Goal: Task Accomplishment & Management: Complete application form

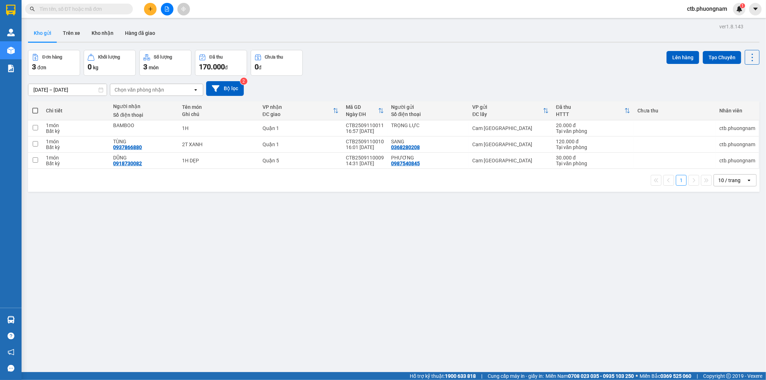
click at [170, 8] on button at bounding box center [167, 9] width 13 height 13
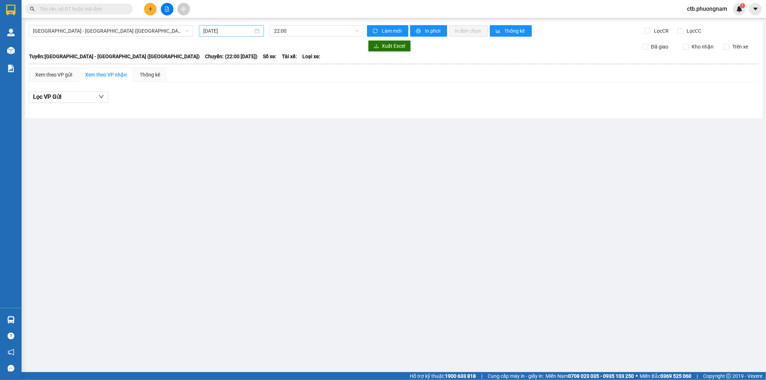
click at [245, 29] on input "12/09/2025" at bounding box center [228, 31] width 50 height 8
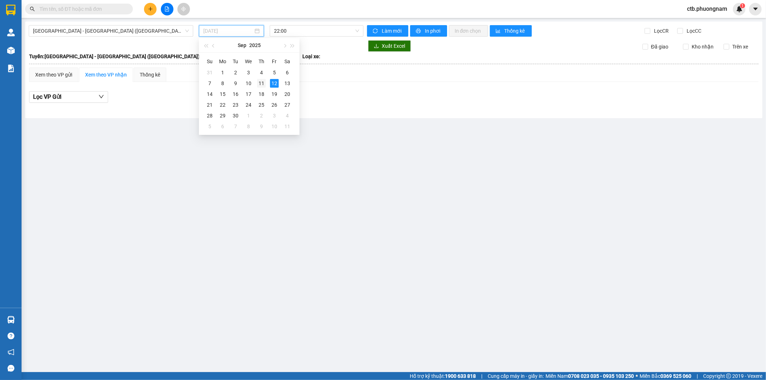
click at [262, 80] on div "11" at bounding box center [261, 83] width 9 height 9
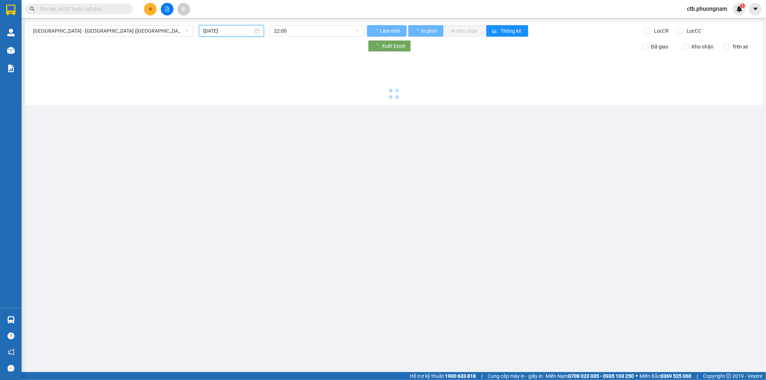
type input "11/09/2025"
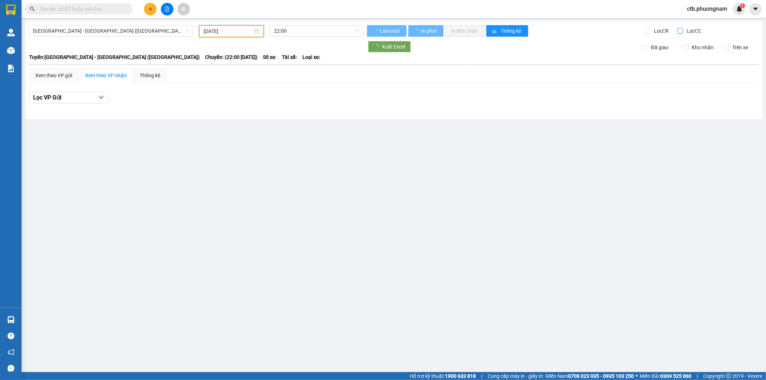
click at [685, 32] on span "Lọc CC" at bounding box center [694, 31] width 19 height 8
click at [679, 32] on input "Lọc CC" at bounding box center [681, 31] width 7 height 6
checkbox input "true"
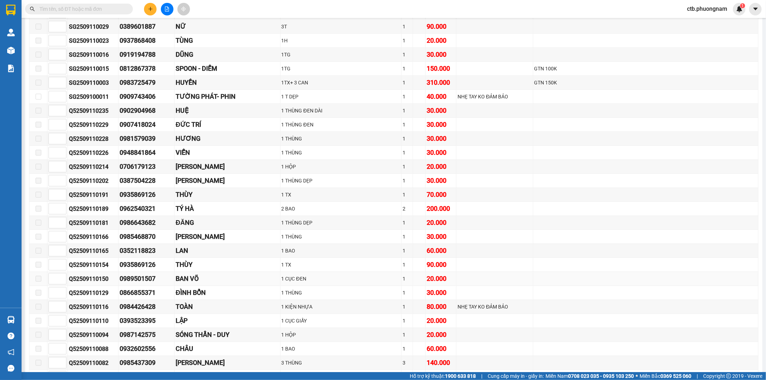
scroll to position [199, 0]
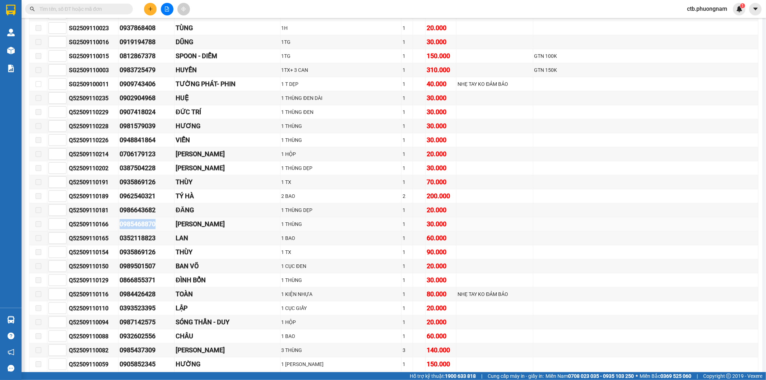
drag, startPoint x: 127, startPoint y: 226, endPoint x: 167, endPoint y: 232, distance: 41.0
click at [167, 231] on tr "Q52509110166 0985468870 PHƯƠNG - CÁT NGUYÊN 1 THÙNG 1 30.000" at bounding box center [393, 224] width 729 height 14
copy tr "0985468870"
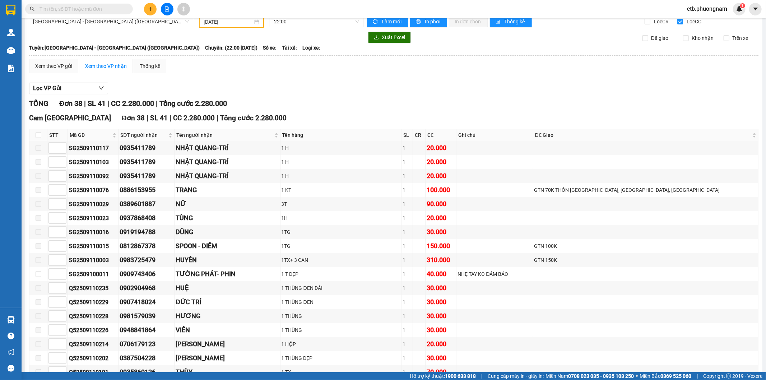
scroll to position [0, 0]
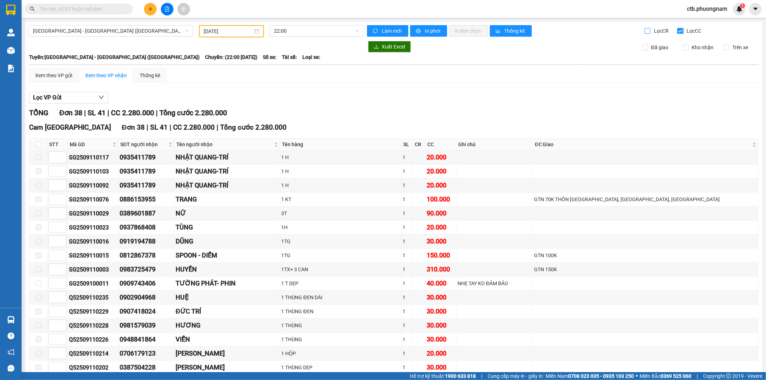
drag, startPoint x: 642, startPoint y: 29, endPoint x: 677, endPoint y: 33, distance: 35.5
click at [645, 29] on input "Lọc CR" at bounding box center [648, 31] width 7 height 6
checkbox input "true"
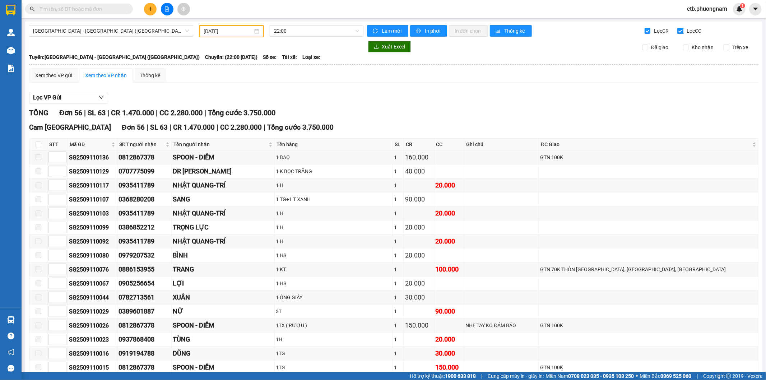
click at [678, 29] on input "Lọc CC" at bounding box center [681, 31] width 7 height 6
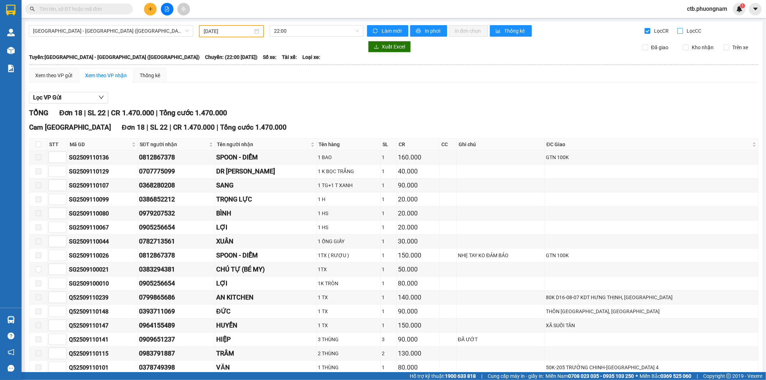
click at [678, 30] on input "Lọc CC" at bounding box center [681, 31] width 7 height 6
checkbox input "true"
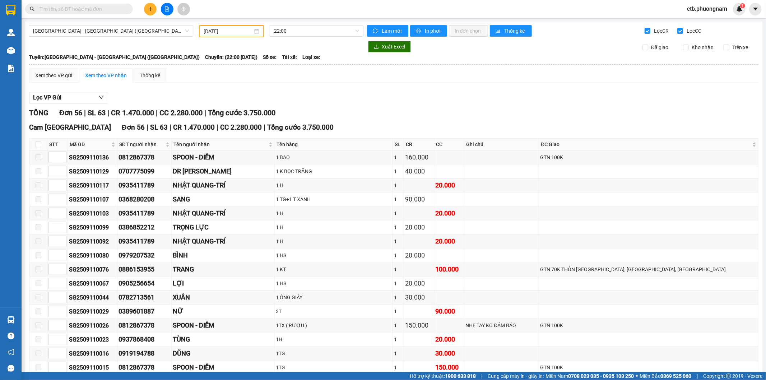
click at [639, 31] on div "Làm mới In phơi In đơn chọn Thống kê" at bounding box center [506, 31] width 278 height 12
click at [645, 31] on input "Lọc CR" at bounding box center [648, 31] width 7 height 6
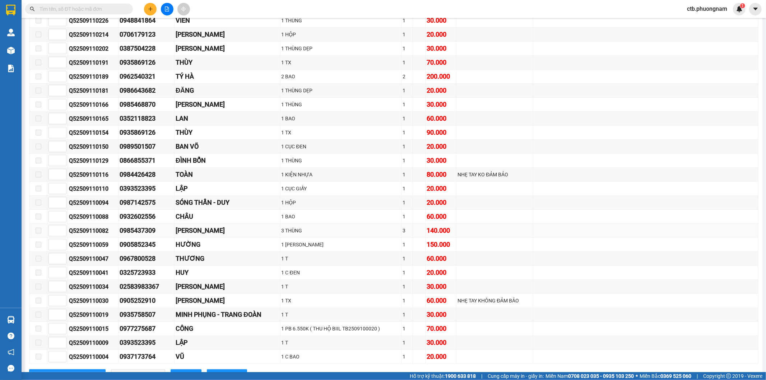
scroll to position [351, 0]
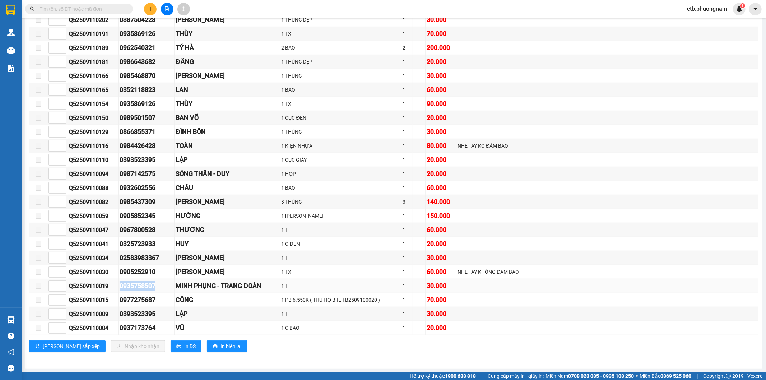
drag, startPoint x: 120, startPoint y: 286, endPoint x: 177, endPoint y: 286, distance: 57.5
click at [177, 286] on tr "Q52509110019 0935758507 MINH PHỤNG - TRANG ĐOÀN 1 T 1 30.000" at bounding box center [393, 286] width 729 height 14
copy tr "0935758507"
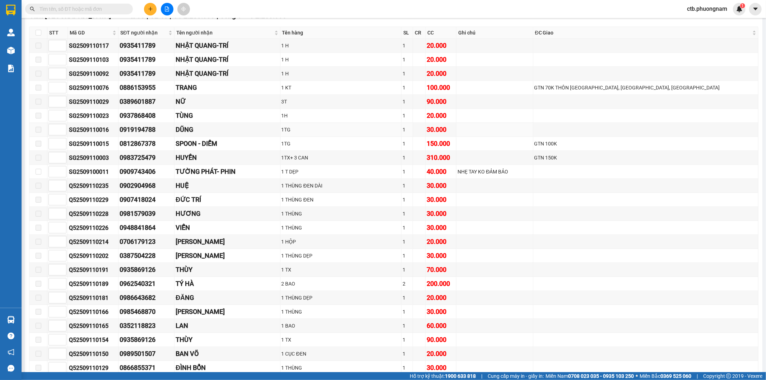
scroll to position [0, 0]
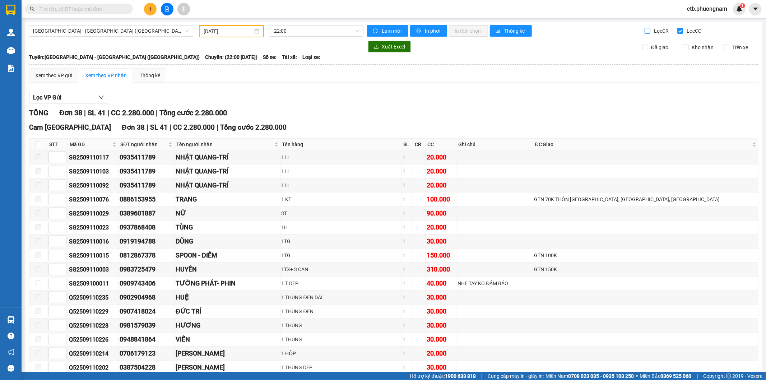
click at [645, 29] on input "Lọc CR" at bounding box center [648, 31] width 7 height 6
checkbox input "true"
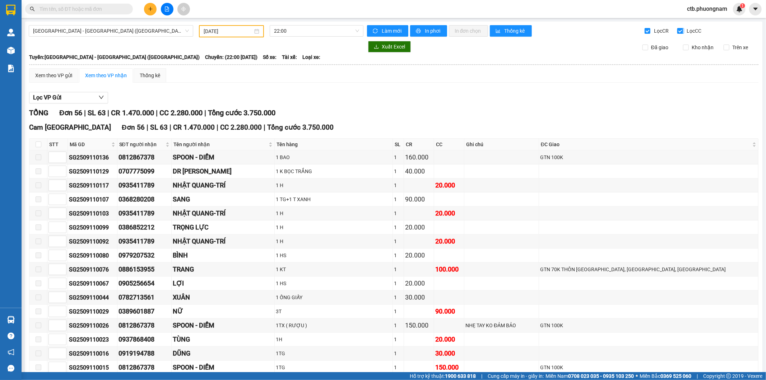
click at [678, 31] on input "Lọc CC" at bounding box center [681, 31] width 7 height 6
checkbox input "false"
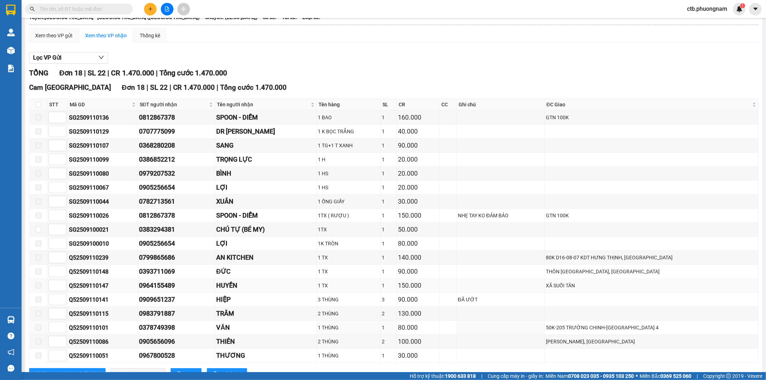
scroll to position [69, 0]
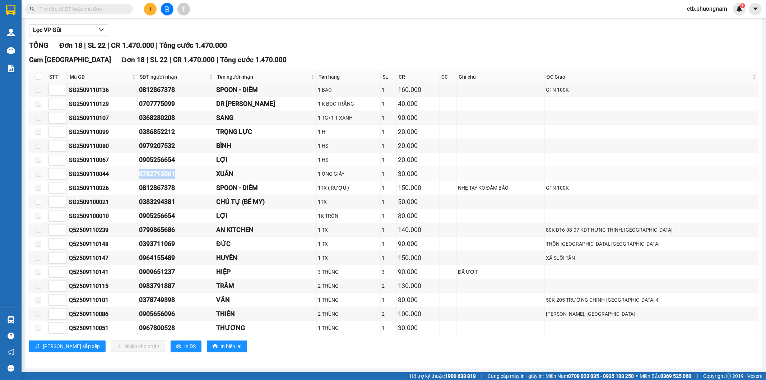
drag, startPoint x: 170, startPoint y: 171, endPoint x: 188, endPoint y: 173, distance: 17.7
click at [188, 173] on tr "SG2509110044 0782713561 XUÂN 1 ỐNG GIẤY 1 30.000" at bounding box center [393, 174] width 729 height 14
copy tr "0782713561"
drag, startPoint x: 69, startPoint y: 172, endPoint x: 120, endPoint y: 171, distance: 50.7
click at [120, 171] on div "SG2509110044" at bounding box center [103, 174] width 68 height 9
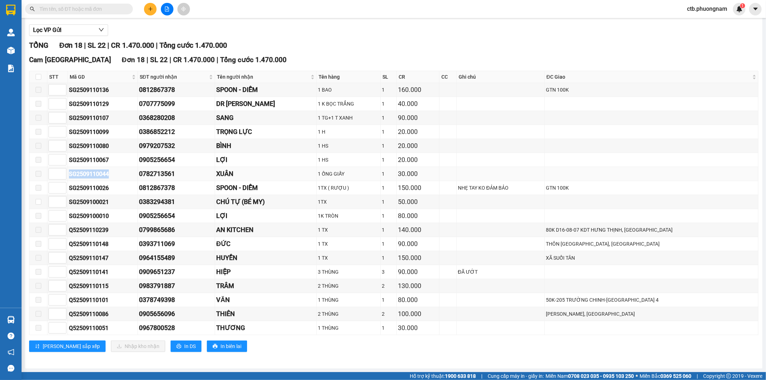
copy div "SG2509110044"
click at [119, 9] on input "text" at bounding box center [82, 9] width 85 height 8
paste input "SG2509110044"
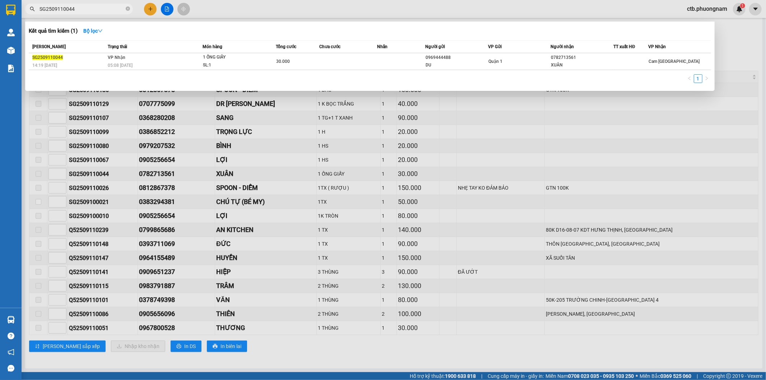
type input "SG2509110044"
click at [114, 65] on span "05:08 - 12/09" at bounding box center [120, 65] width 25 height 5
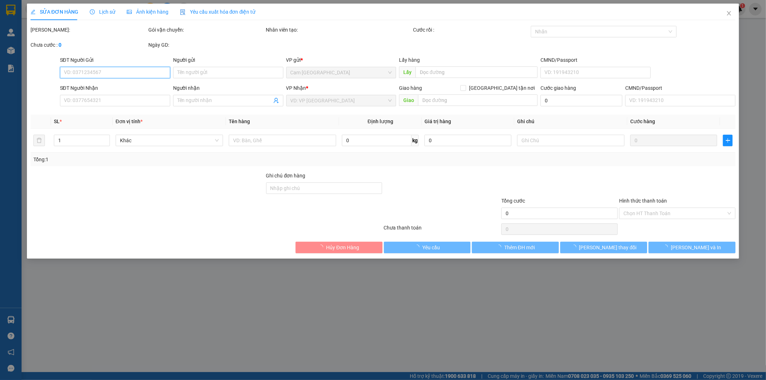
type input "0969444488"
type input "DU"
type input "0782713561"
type input "XUÂN"
type input "30.000"
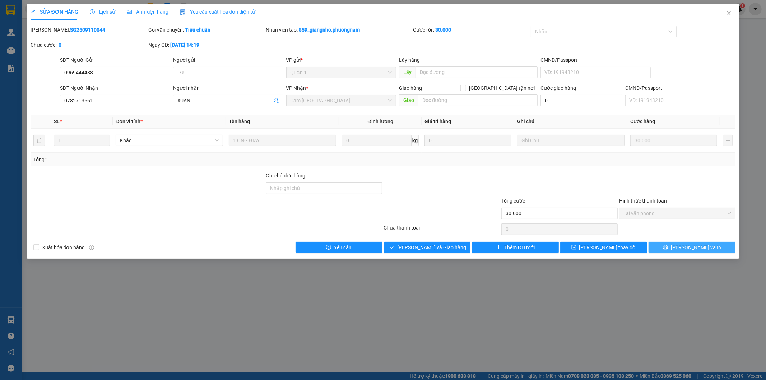
click at [705, 249] on span "Lưu và In" at bounding box center [696, 248] width 50 height 8
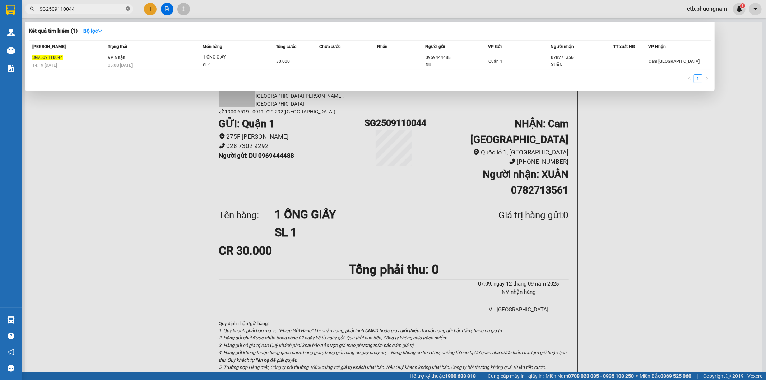
click at [128, 8] on icon "close-circle" at bounding box center [128, 8] width 4 height 4
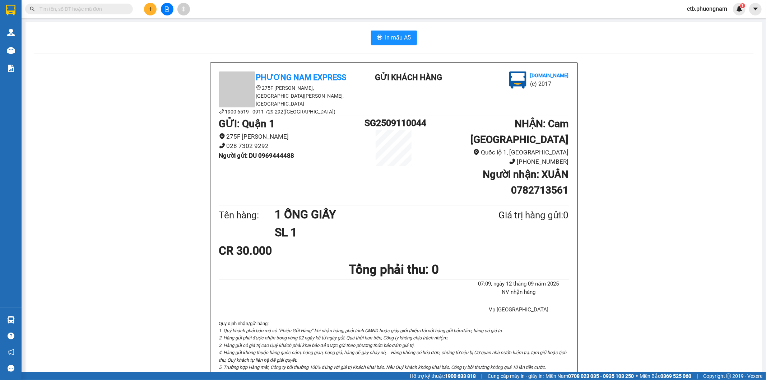
click at [167, 9] on icon "file-add" at bounding box center [167, 8] width 5 height 5
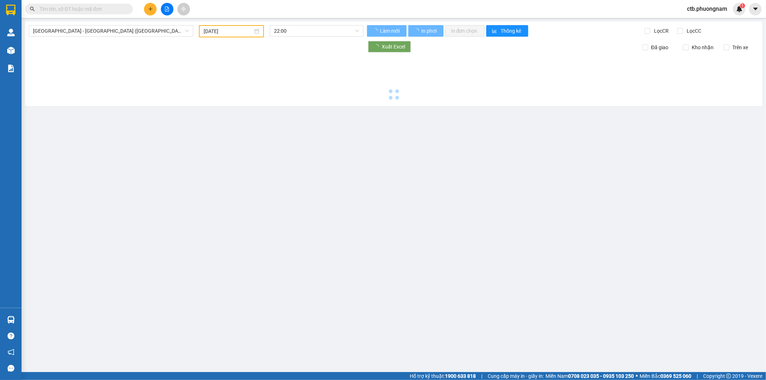
click at [211, 29] on input "12/09/2025" at bounding box center [228, 31] width 49 height 8
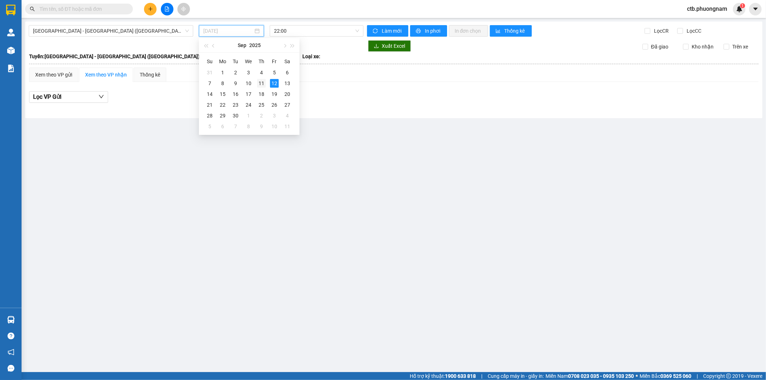
click at [261, 81] on div "11" at bounding box center [261, 83] width 9 height 9
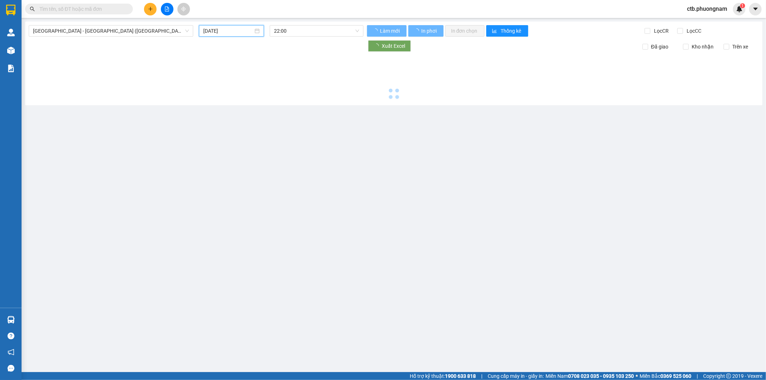
type input "11/09/2025"
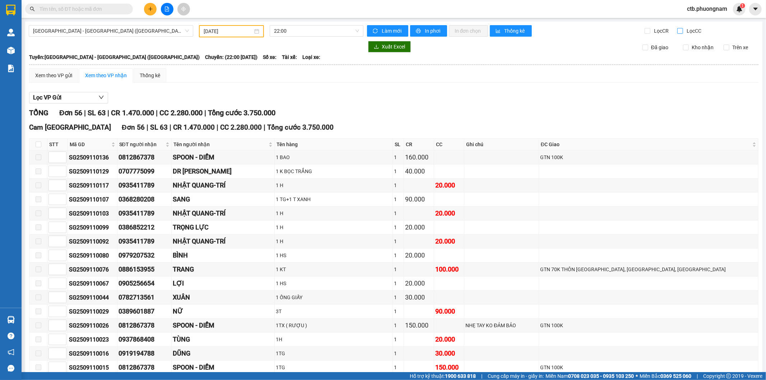
click at [678, 28] on input "Lọc CC" at bounding box center [681, 31] width 7 height 6
checkbox input "true"
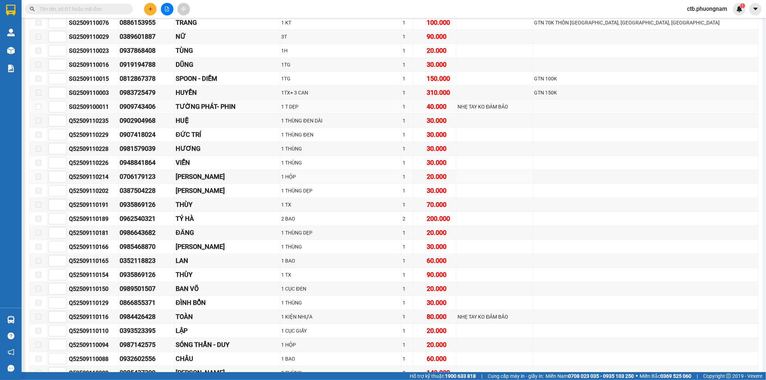
scroll to position [199, 0]
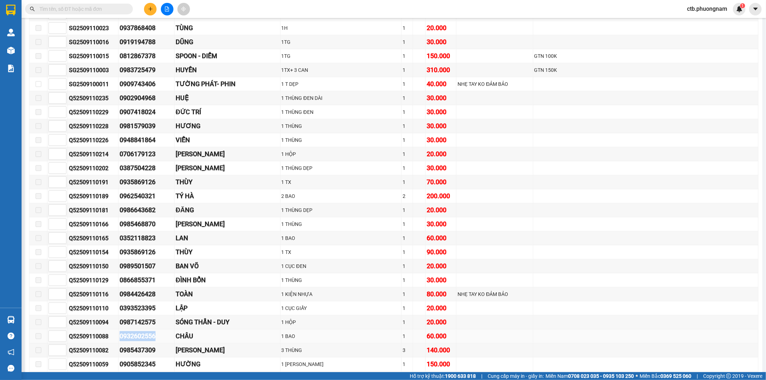
drag, startPoint x: 121, startPoint y: 340, endPoint x: 172, endPoint y: 338, distance: 51.1
click at [172, 338] on tr "Q52509110088 0932602556 CHÂU 1 BAO 1 60.000" at bounding box center [393, 337] width 729 height 14
copy tr "0932602556"
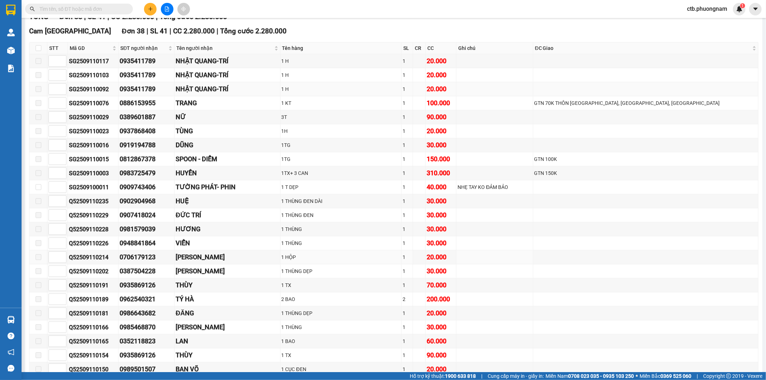
scroll to position [72, 0]
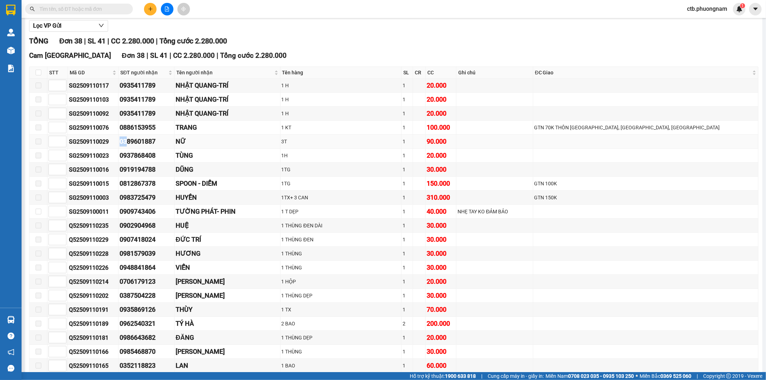
drag, startPoint x: 109, startPoint y: 143, endPoint x: 137, endPoint y: 147, distance: 28.0
click at [137, 147] on tr "SG2509110029 0389601887 NỮ 3T 1 90.000" at bounding box center [393, 142] width 729 height 14
drag, startPoint x: 153, startPoint y: 146, endPoint x: 149, endPoint y: 147, distance: 4.3
click at [153, 146] on div "0389601887" at bounding box center [147, 142] width 54 height 10
drag, startPoint x: 126, startPoint y: 142, endPoint x: 177, endPoint y: 142, distance: 51.4
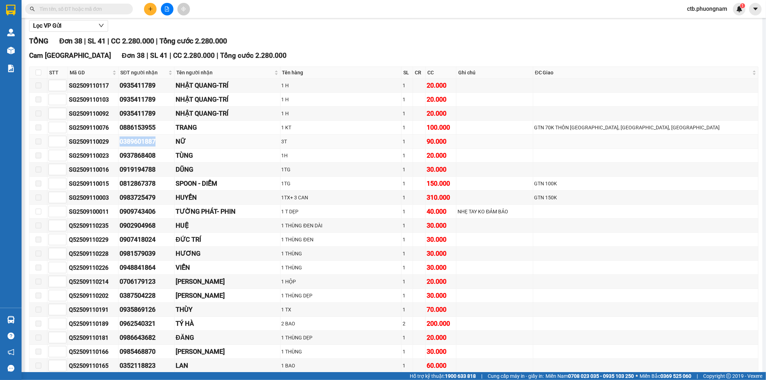
click at [177, 142] on tr "SG2509110029 0389601887 NỮ 3T 1 90.000" at bounding box center [393, 142] width 729 height 14
copy tr "0389601887"
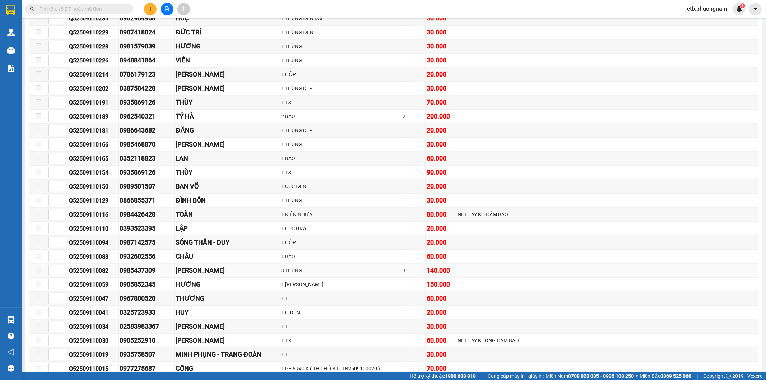
scroll to position [319, 0]
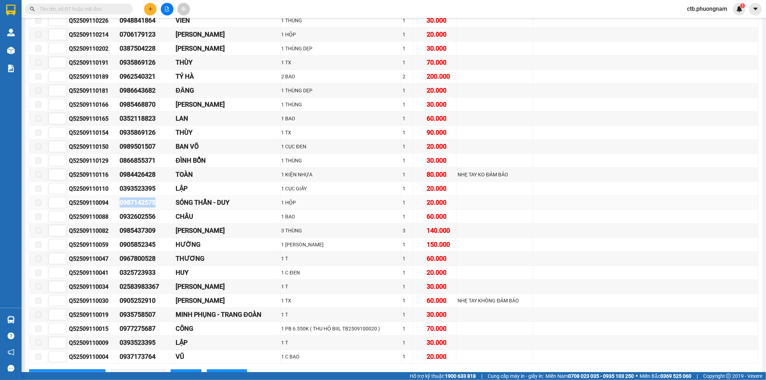
drag, startPoint x: 121, startPoint y: 204, endPoint x: 167, endPoint y: 204, distance: 46.0
click at [173, 203] on tr "Q52509110094 0987142575 SÓNG THẦN - DUY 1 HỘP 1 20.000" at bounding box center [393, 203] width 729 height 14
copy tr "0987142575"
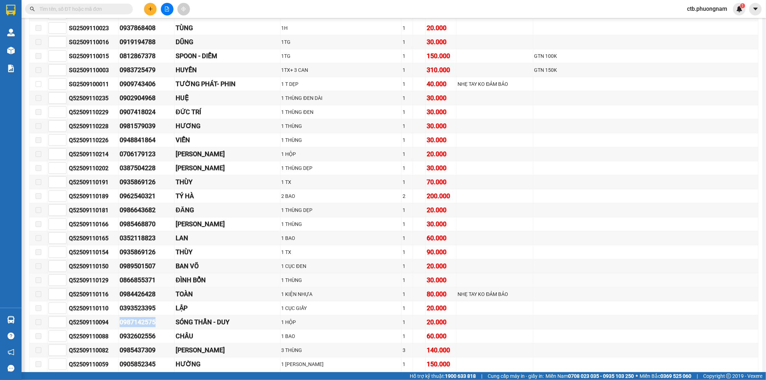
scroll to position [160, 0]
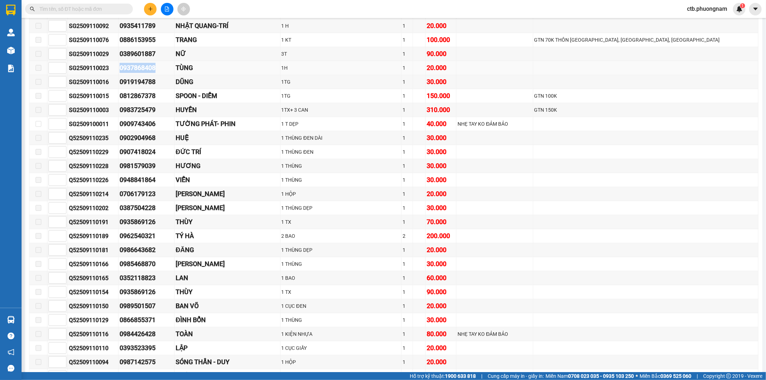
drag, startPoint x: 123, startPoint y: 69, endPoint x: 169, endPoint y: 70, distance: 46.4
click at [169, 70] on tr "SG2509110023 0937868408 TÙNG 1H 1 20.000" at bounding box center [393, 68] width 729 height 14
copy tr "0937868408"
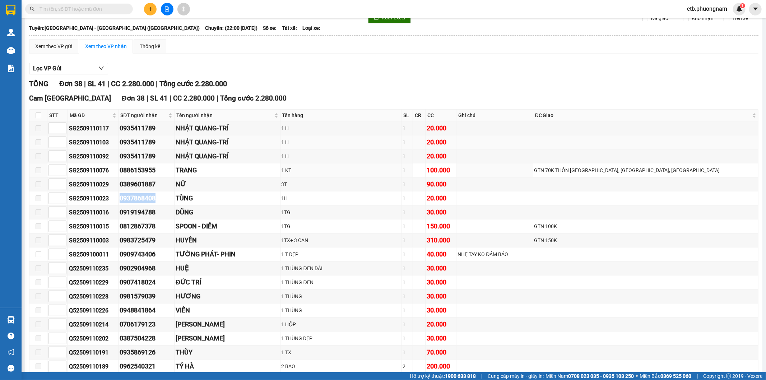
scroll to position [0, 0]
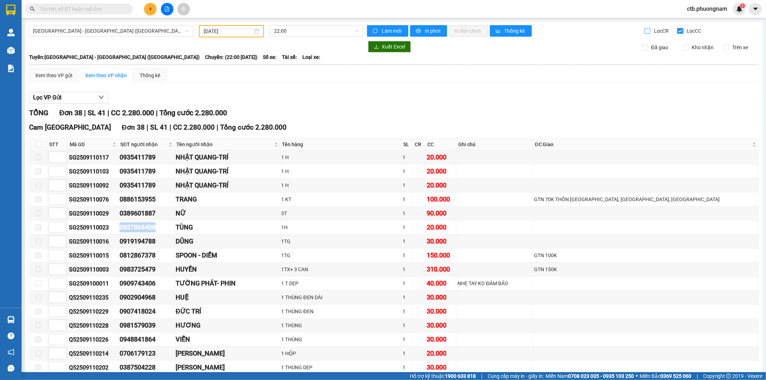
drag, startPoint x: 641, startPoint y: 29, endPoint x: 678, endPoint y: 31, distance: 36.7
click at [645, 30] on input "Lọc CR" at bounding box center [648, 31] width 7 height 6
checkbox input "true"
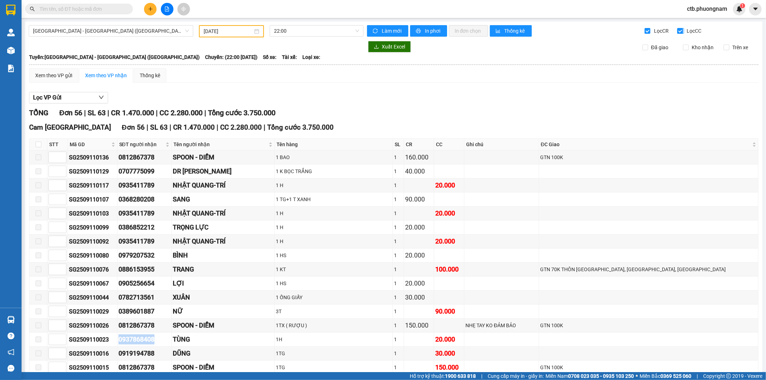
click at [678, 31] on input "Lọc CC" at bounding box center [681, 31] width 7 height 6
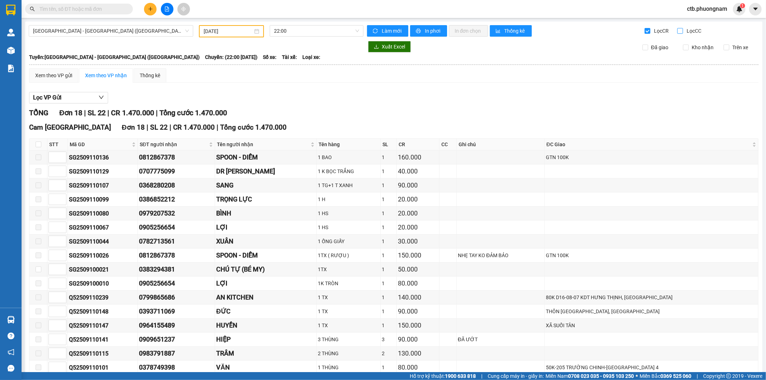
click at [678, 30] on input "Lọc CC" at bounding box center [681, 31] width 7 height 6
checkbox input "true"
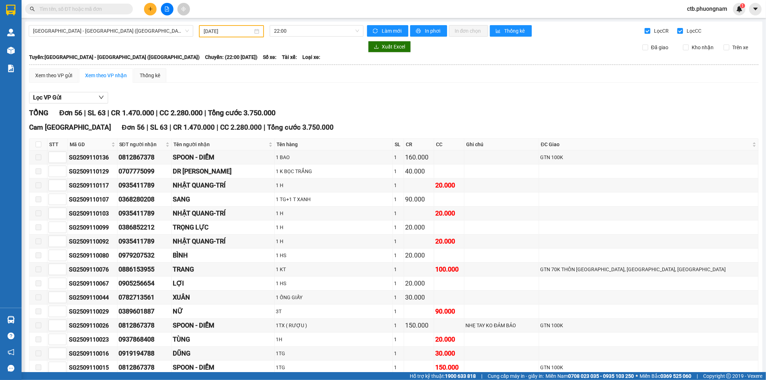
drag, startPoint x: 644, startPoint y: 31, endPoint x: 636, endPoint y: 34, distance: 8.5
click at [645, 31] on input "Lọc CR" at bounding box center [648, 31] width 7 height 6
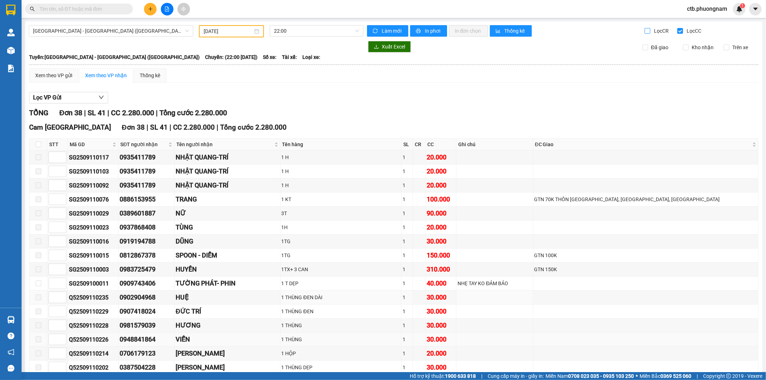
scroll to position [80, 0]
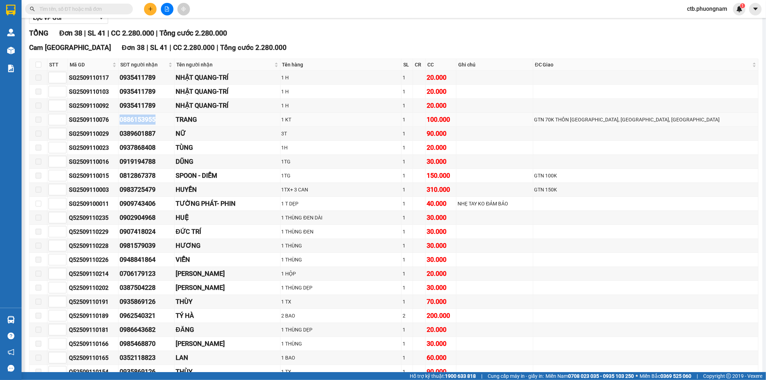
drag, startPoint x: 124, startPoint y: 120, endPoint x: 164, endPoint y: 119, distance: 40.3
click at [164, 119] on tr "SG2509110076 0886153955 TRANG 1 KT 1 100.000 GTN 70K THÔN VĂN TỨ TÂY, CAM HÒA, …" at bounding box center [393, 120] width 729 height 14
copy tr "0886153955"
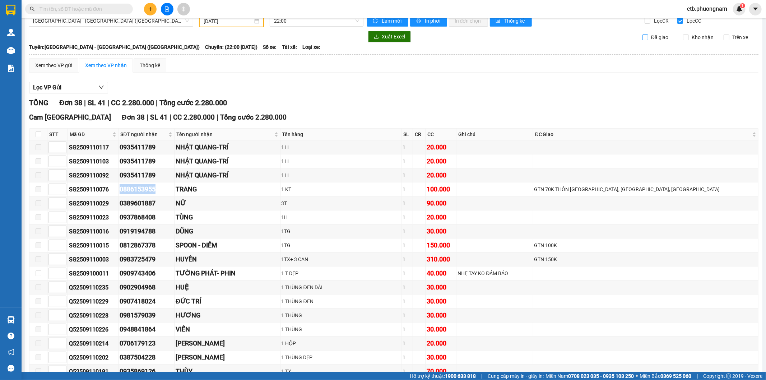
scroll to position [0, 0]
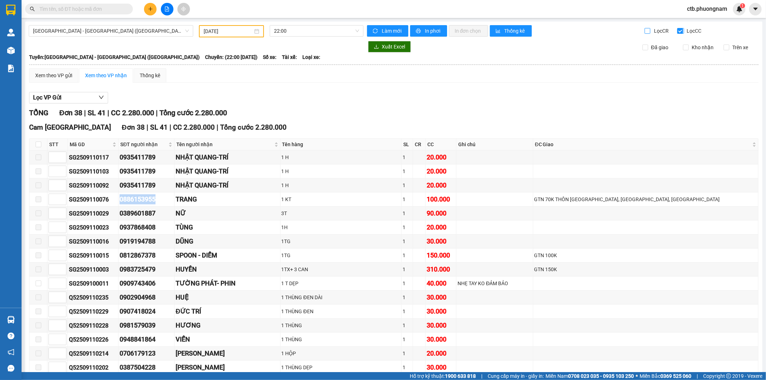
drag, startPoint x: 641, startPoint y: 31, endPoint x: 674, endPoint y: 29, distance: 33.4
click at [645, 30] on input "Lọc CR" at bounding box center [648, 31] width 7 height 6
checkbox input "true"
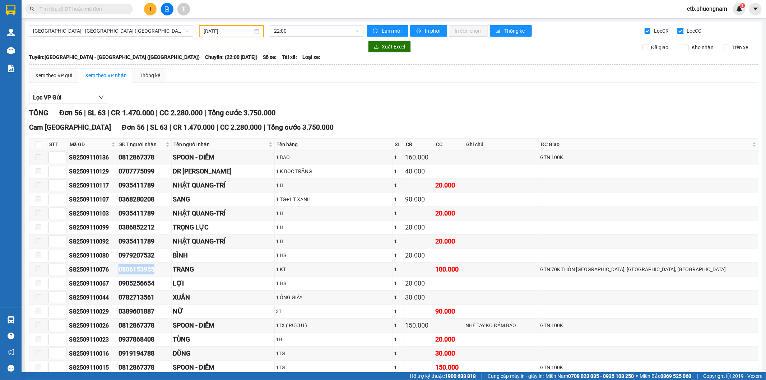
click at [678, 29] on input "Lọc CC" at bounding box center [681, 31] width 7 height 6
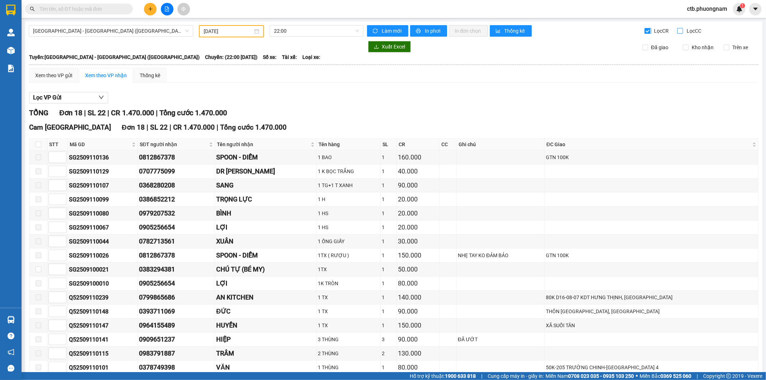
drag, startPoint x: 674, startPoint y: 29, endPoint x: 645, endPoint y: 33, distance: 28.8
click at [678, 29] on input "Lọc CC" at bounding box center [681, 31] width 7 height 6
checkbox input "true"
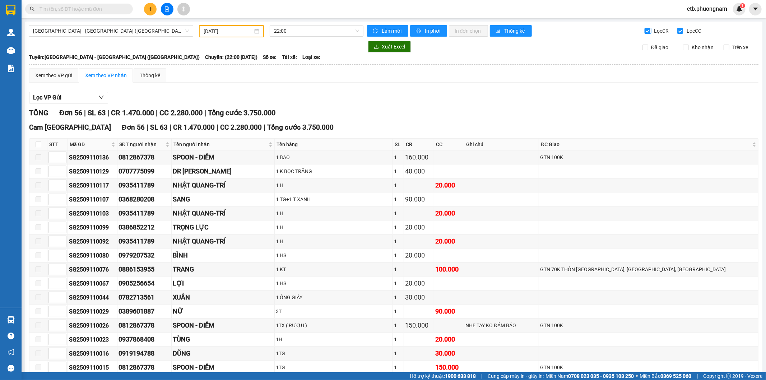
click at [645, 32] on input "Lọc CR" at bounding box center [648, 31] width 7 height 6
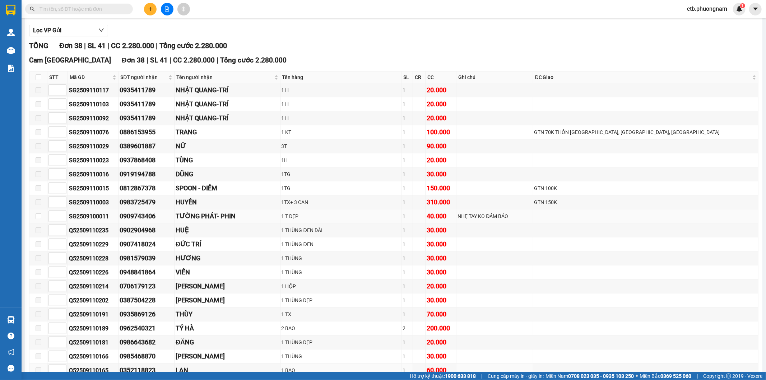
scroll to position [32, 0]
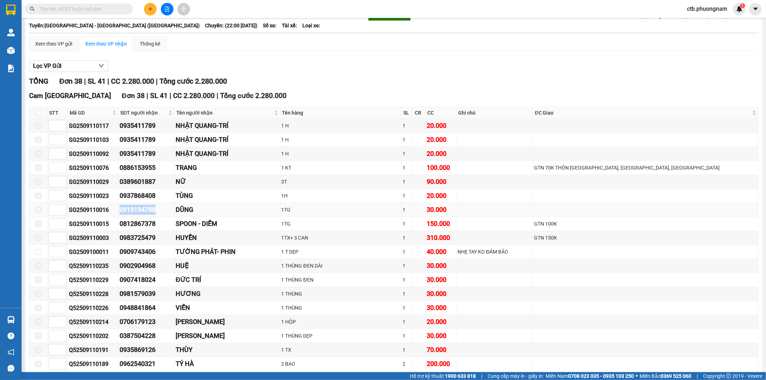
drag, startPoint x: 128, startPoint y: 211, endPoint x: 174, endPoint y: 206, distance: 46.3
click at [173, 206] on div "0919194788" at bounding box center [147, 210] width 54 height 10
copy div "0919194788"
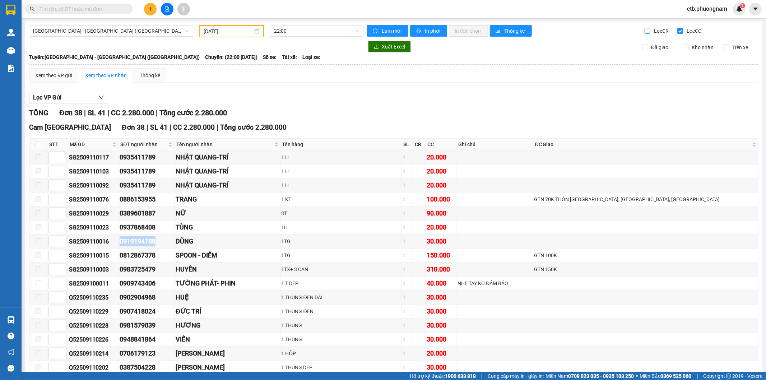
click at [645, 29] on input "Lọc CR" at bounding box center [648, 31] width 7 height 6
checkbox input "true"
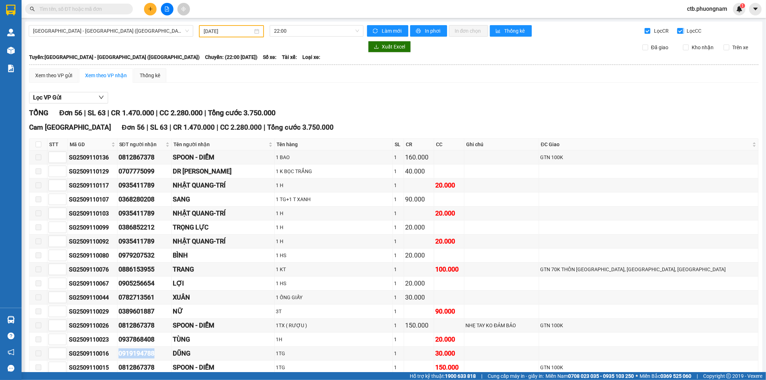
click at [678, 30] on input "Lọc CC" at bounding box center [681, 31] width 7 height 6
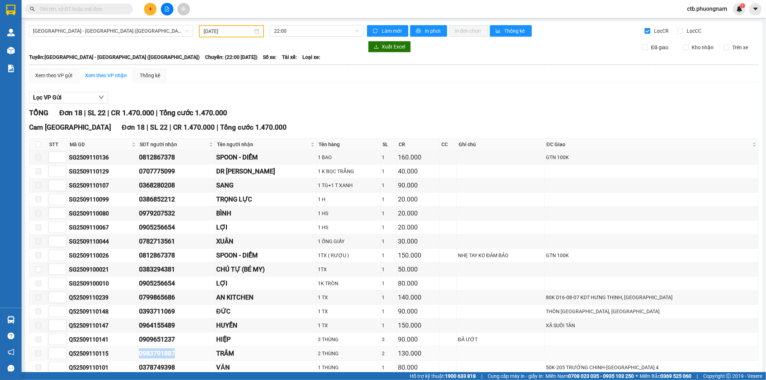
drag, startPoint x: 138, startPoint y: 356, endPoint x: 181, endPoint y: 355, distance: 43.5
click at [181, 355] on tr "Q52509110115 0983791887 TRÂM 2 THÙNG 2 130.000" at bounding box center [393, 354] width 729 height 14
click at [678, 33] on input "Lọc CC" at bounding box center [681, 31] width 7 height 6
checkbox input "true"
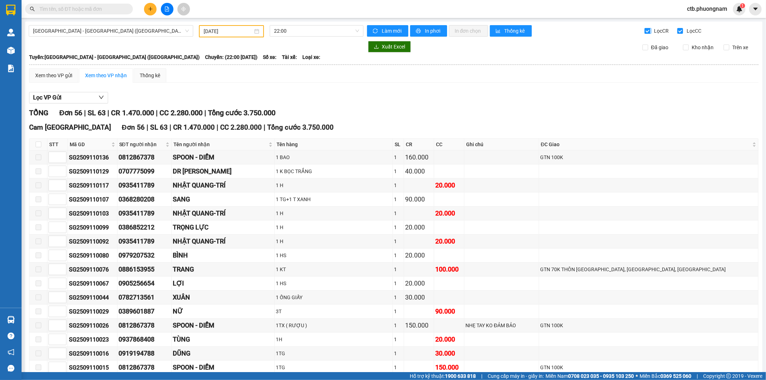
click at [645, 30] on input "Lọc CR" at bounding box center [648, 31] width 7 height 6
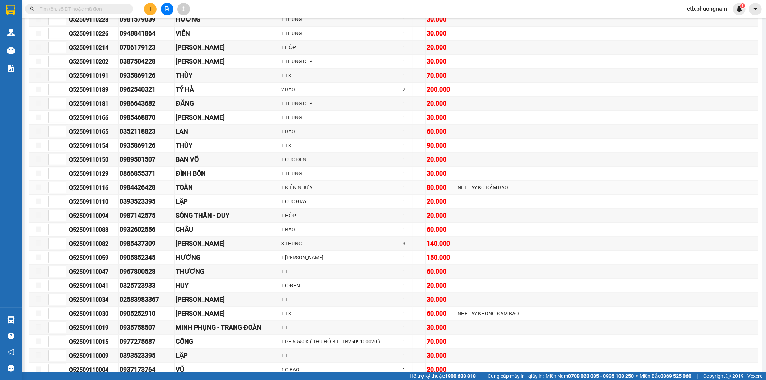
scroll to position [319, 0]
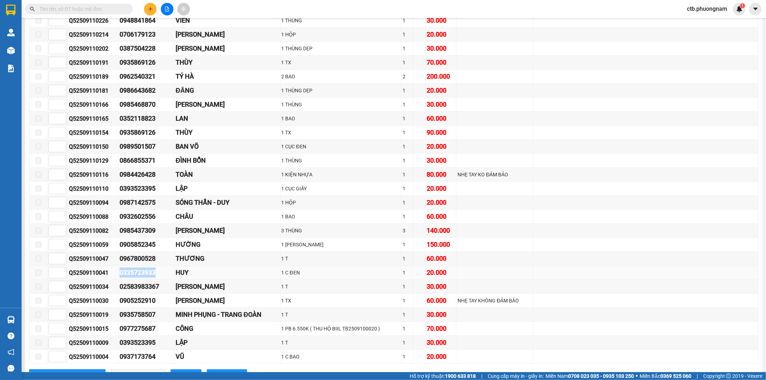
drag, startPoint x: 128, startPoint y: 277, endPoint x: 175, endPoint y: 279, distance: 47.1
click at [173, 278] on div "0325723933" at bounding box center [147, 273] width 54 height 10
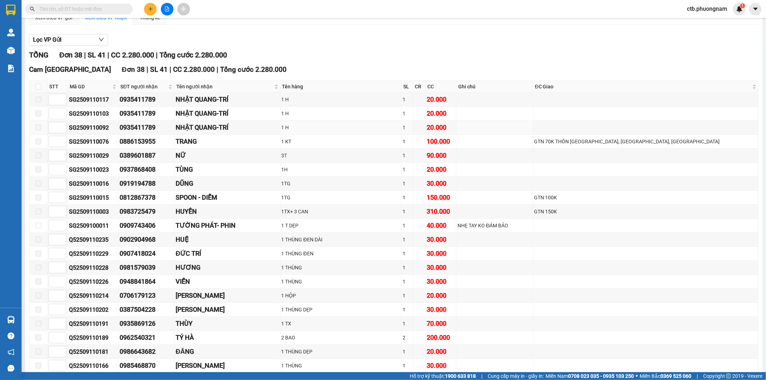
scroll to position [0, 0]
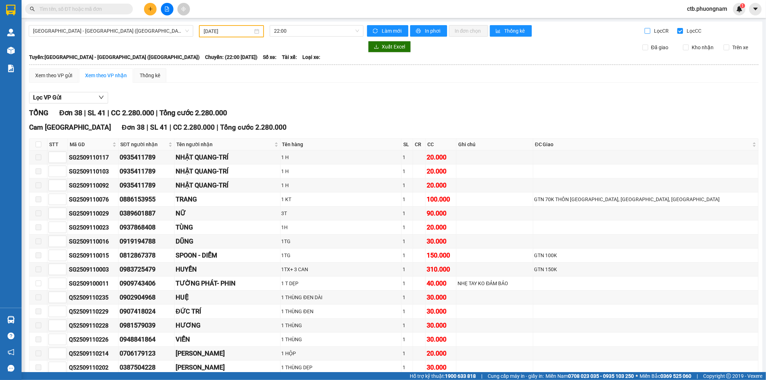
click at [645, 32] on input "Lọc CR" at bounding box center [648, 31] width 7 height 6
checkbox input "true"
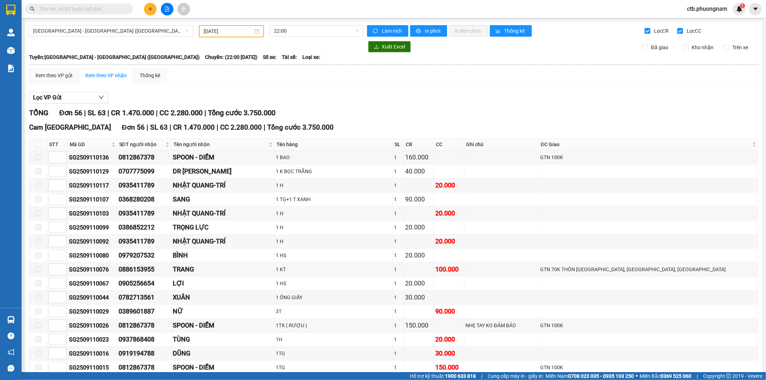
drag, startPoint x: 676, startPoint y: 28, endPoint x: 571, endPoint y: 91, distance: 122.8
click at [678, 29] on input "Lọc CC" at bounding box center [681, 31] width 7 height 6
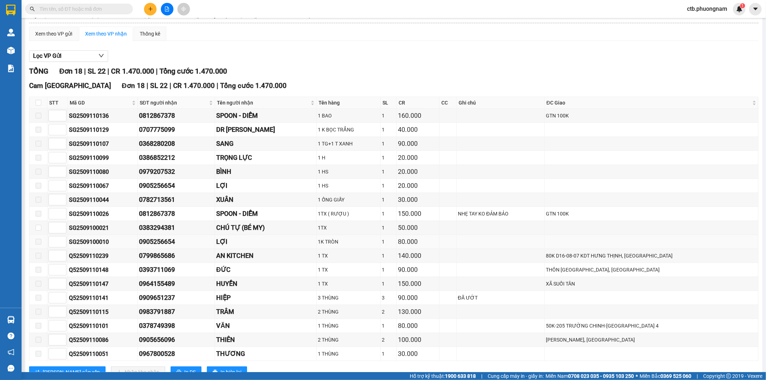
scroll to position [69, 0]
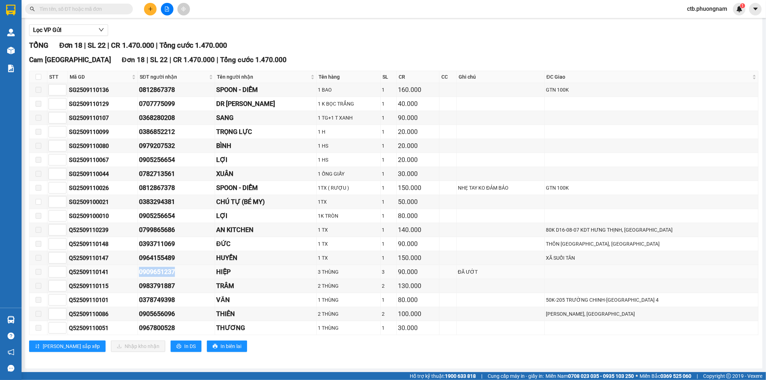
drag, startPoint x: 144, startPoint y: 268, endPoint x: 192, endPoint y: 277, distance: 48.3
click at [192, 277] on tr "Q52509110141 0909651237 HIỆP 3 THÙNG 3 90.000 ĐÃ ƯỚT" at bounding box center [393, 272] width 729 height 14
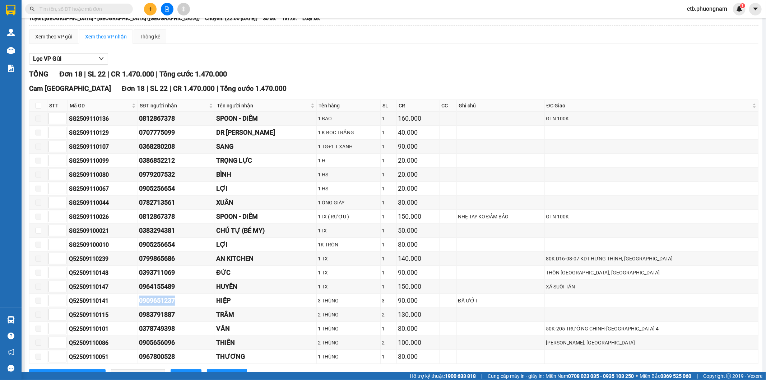
scroll to position [0, 0]
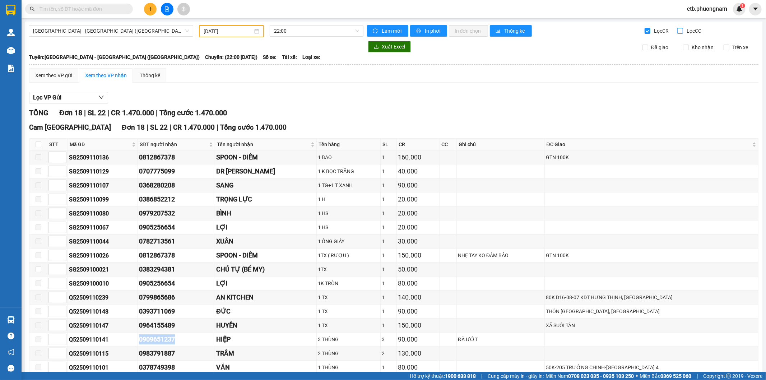
click at [678, 29] on input "Lọc CC" at bounding box center [681, 31] width 7 height 6
checkbox input "true"
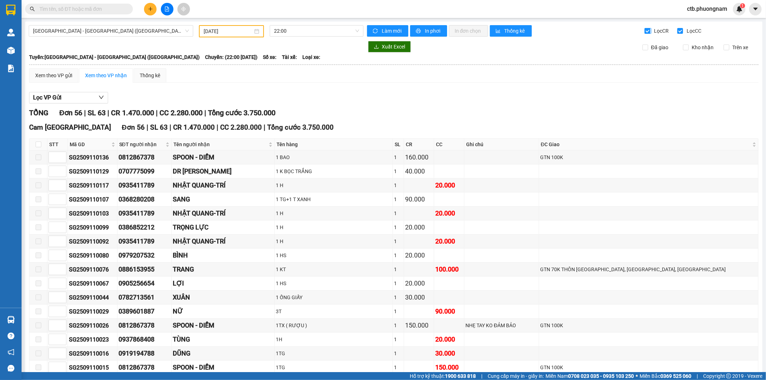
click at [645, 31] on input "Lọc CR" at bounding box center [648, 31] width 7 height 6
checkbox input "false"
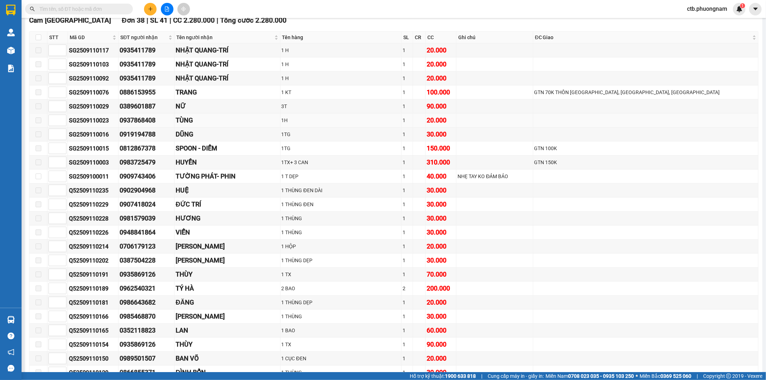
scroll to position [120, 0]
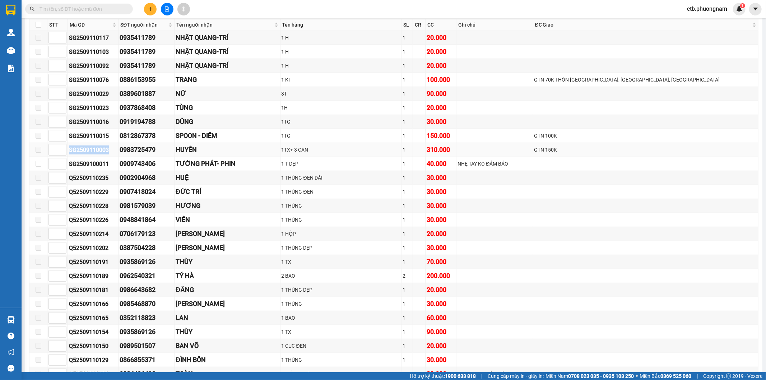
drag, startPoint x: 88, startPoint y: 151, endPoint x: 112, endPoint y: 151, distance: 24.8
click at [112, 151] on div "SG2509110003" at bounding box center [93, 150] width 48 height 9
click at [62, 4] on span at bounding box center [79, 9] width 108 height 11
click at [63, 5] on input "text" at bounding box center [82, 9] width 85 height 8
paste input "SG2509110003"
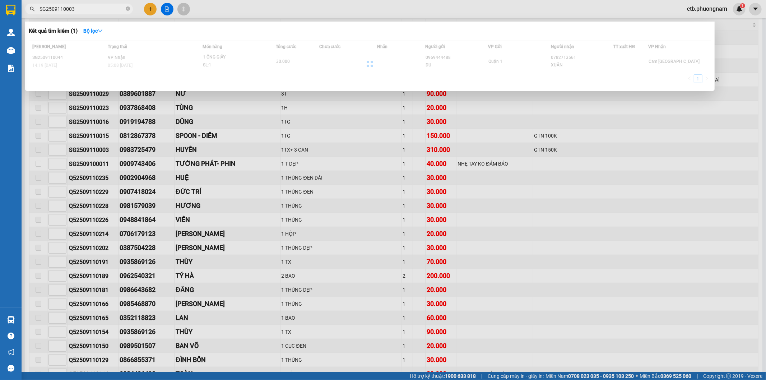
type input "SG2509110003"
click at [82, 62] on div at bounding box center [370, 63] width 683 height 47
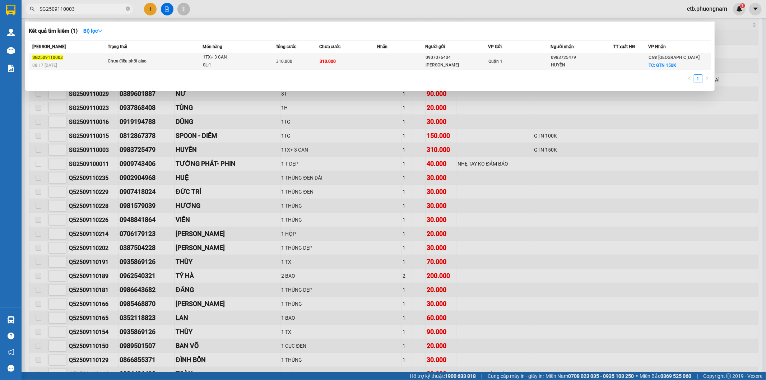
click at [295, 62] on div "310.000" at bounding box center [297, 61] width 43 height 8
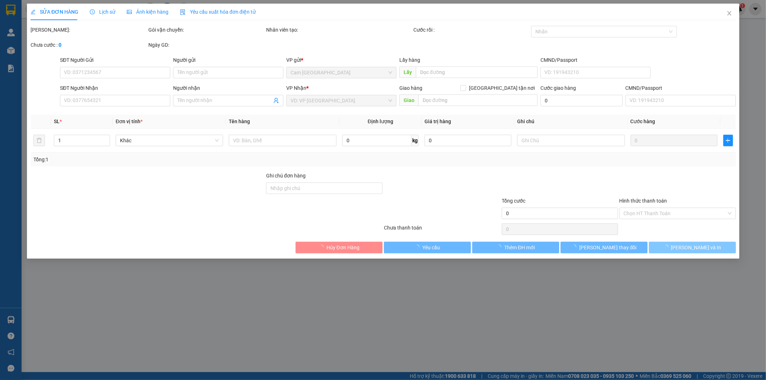
type input "0907076404"
type input "KHÁNH HÀ"
type input "0983725479"
type input "HUYỀN"
checkbox input "true"
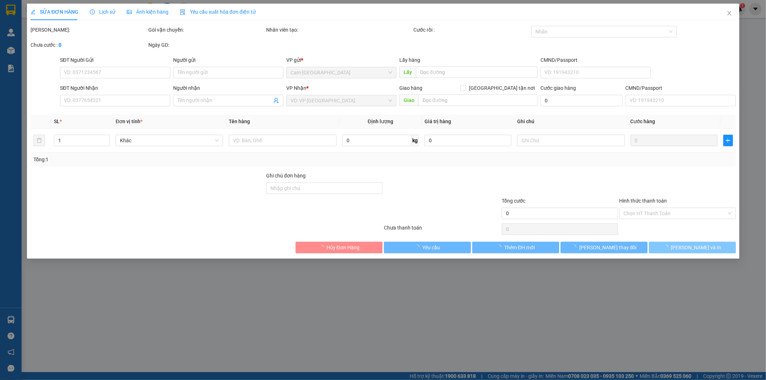
type input "GTN 150K"
type input "310.000"
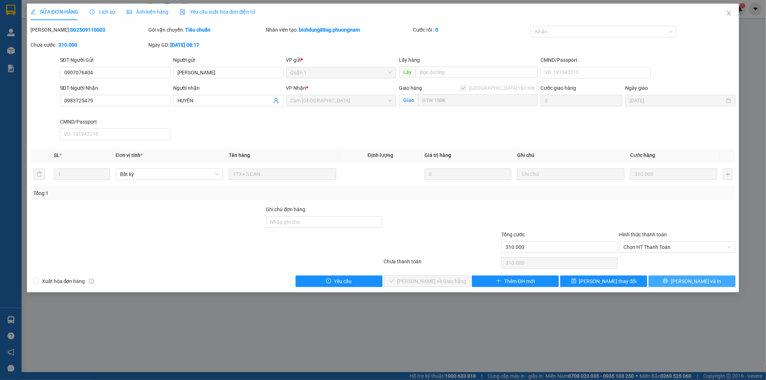
click at [707, 281] on button "Lưu và In" at bounding box center [692, 281] width 87 height 11
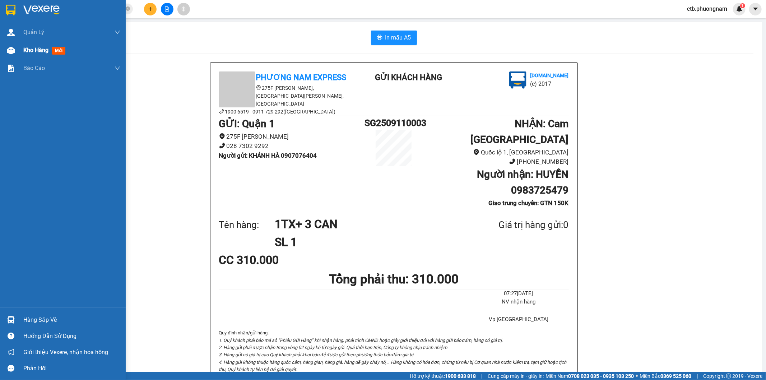
click at [38, 47] on span "Kho hàng" at bounding box center [35, 50] width 25 height 7
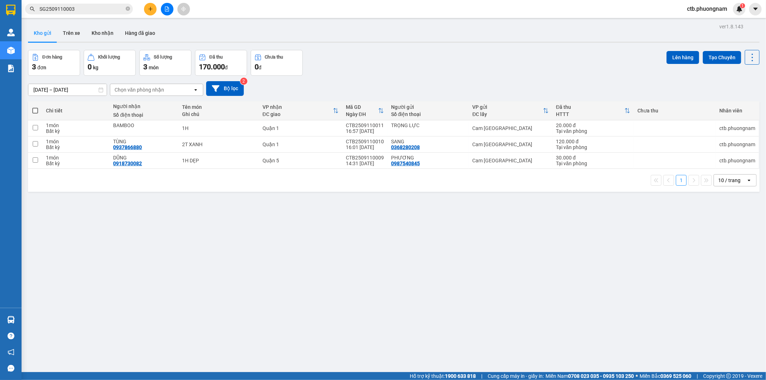
click at [170, 10] on button at bounding box center [167, 9] width 13 height 13
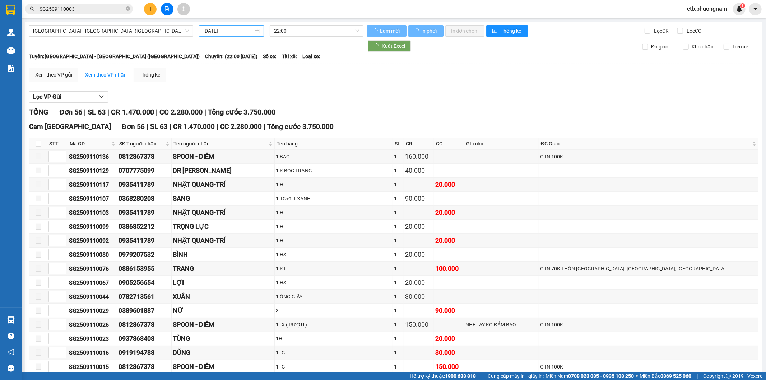
click at [240, 33] on input "12/09/2025" at bounding box center [228, 31] width 50 height 8
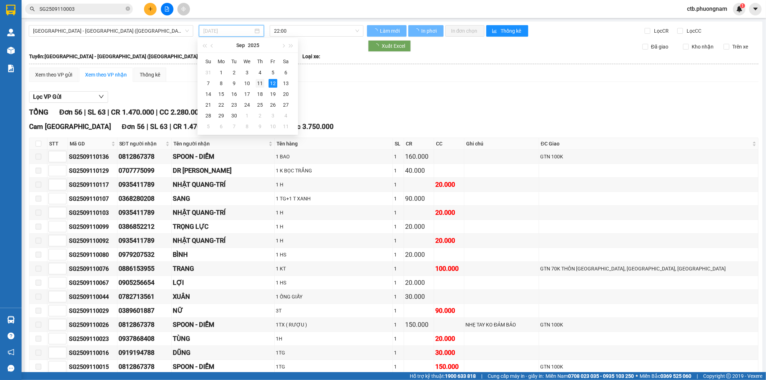
click at [258, 83] on div "11" at bounding box center [260, 83] width 9 height 9
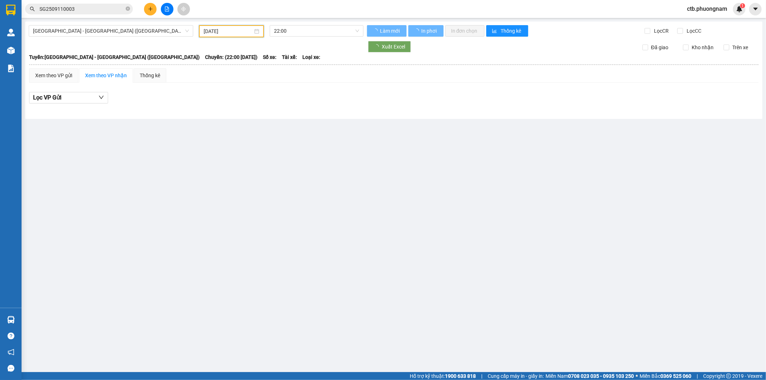
type input "12/09/2025"
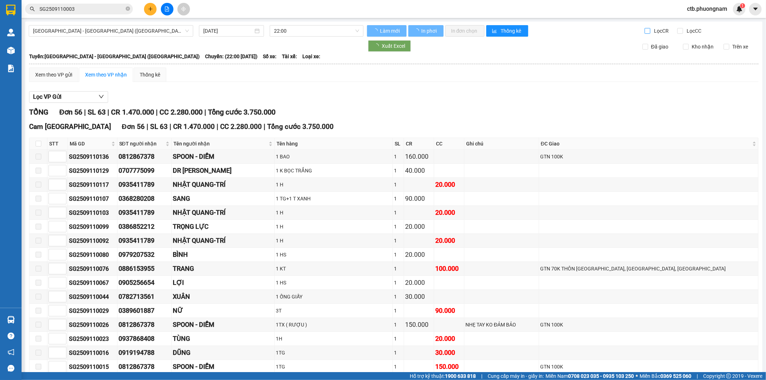
click at [652, 31] on span "Lọc CR" at bounding box center [661, 31] width 19 height 8
click at [650, 31] on input "Lọc CR" at bounding box center [648, 31] width 7 height 6
checkbox input "true"
type input "11/09/2025"
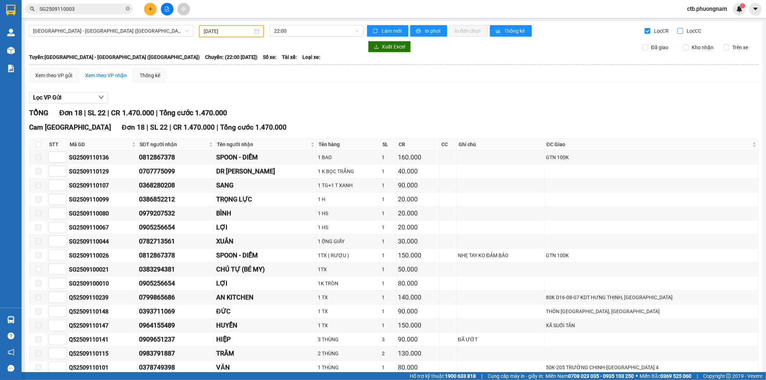
click at [678, 28] on input "Lọc CC" at bounding box center [681, 31] width 7 height 6
checkbox input "true"
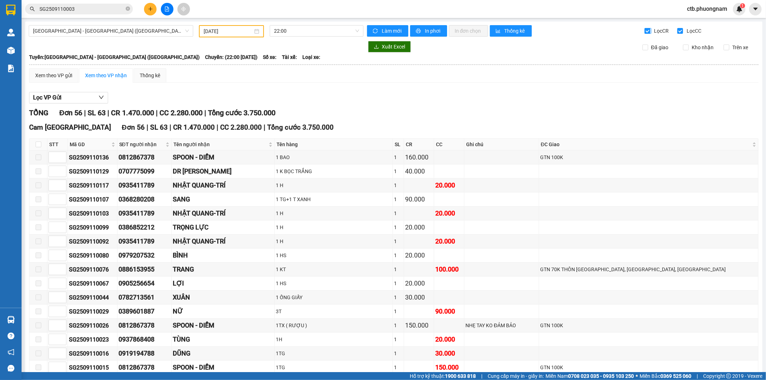
click at [645, 30] on input "Lọc CR" at bounding box center [648, 31] width 7 height 6
checkbox input "false"
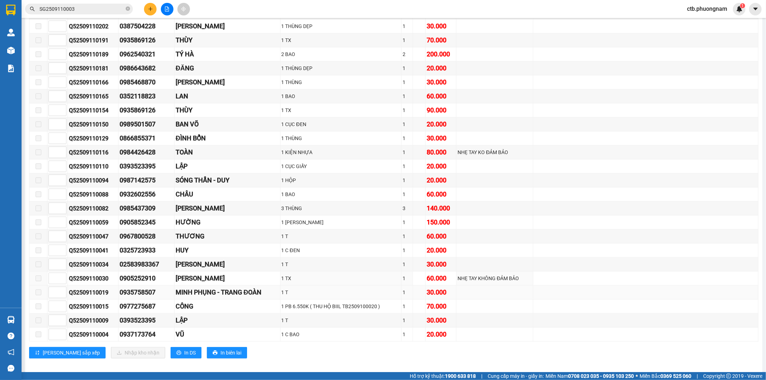
scroll to position [351, 0]
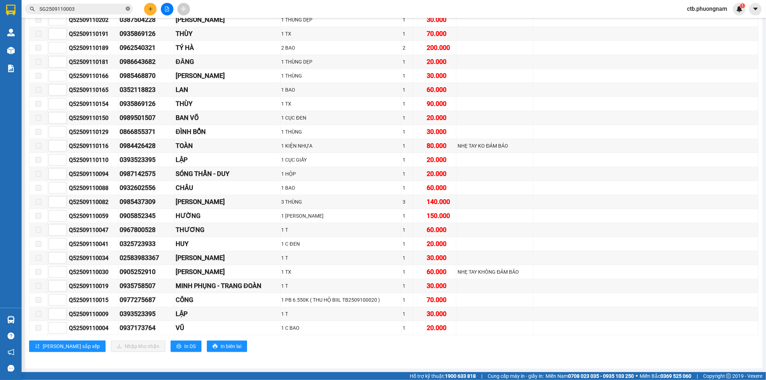
click at [128, 8] on icon "close-circle" at bounding box center [128, 8] width 4 height 4
click at [106, 5] on input "text" at bounding box center [82, 9] width 85 height 8
click at [146, 10] on button at bounding box center [150, 9] width 13 height 13
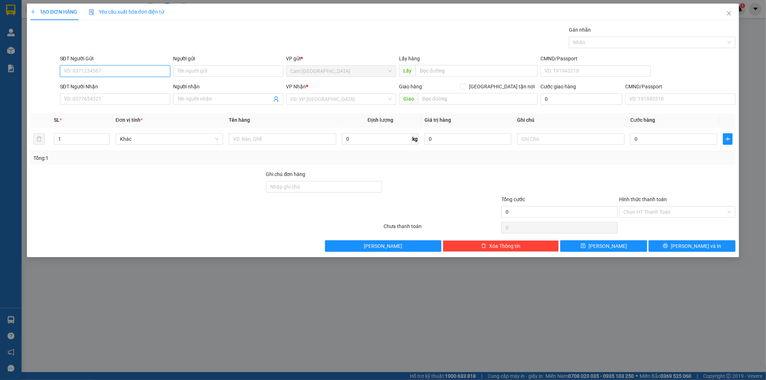
click at [130, 73] on input "SĐT Người Gửi" at bounding box center [115, 70] width 110 height 11
type input "0905256654"
click at [194, 69] on input "Người gửi" at bounding box center [228, 70] width 110 height 11
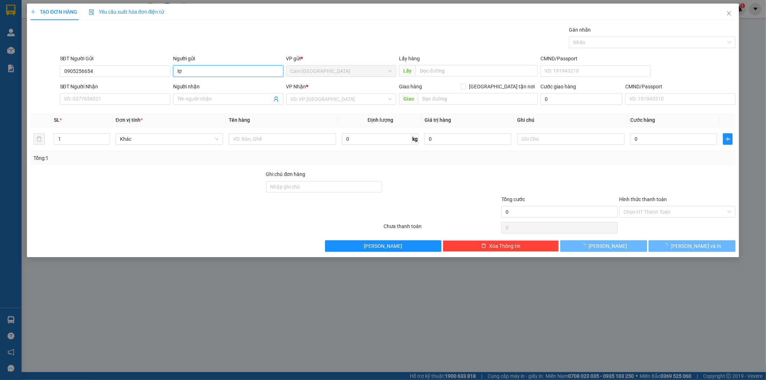
type input "l"
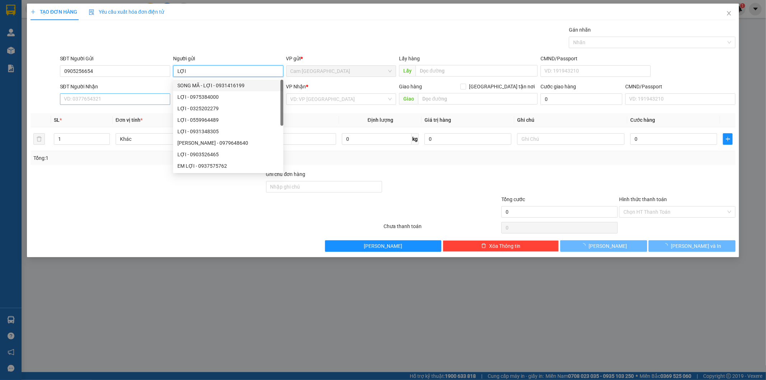
type input "LỢI"
click at [118, 103] on input "SĐT Người Nhận" at bounding box center [115, 98] width 110 height 11
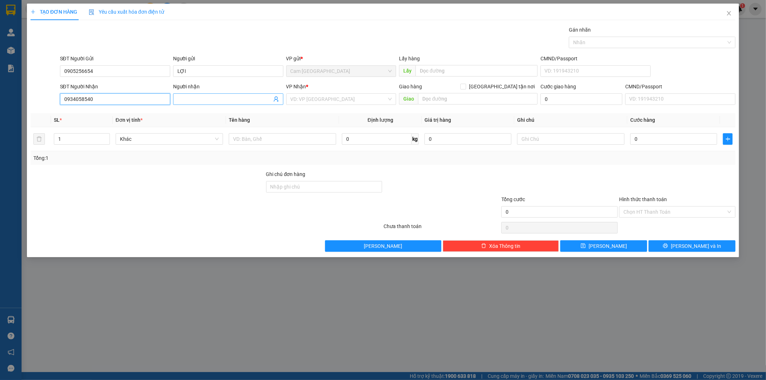
type input "0934058540"
click at [191, 101] on input "Người nhận" at bounding box center [225, 99] width 95 height 8
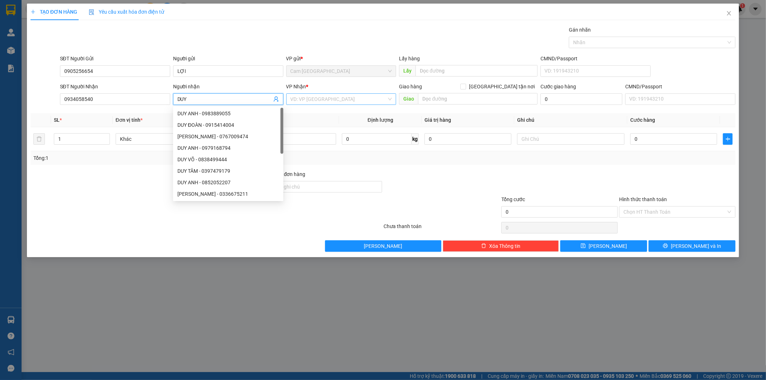
type input "DUY"
click at [303, 98] on input "search" at bounding box center [339, 99] width 97 height 11
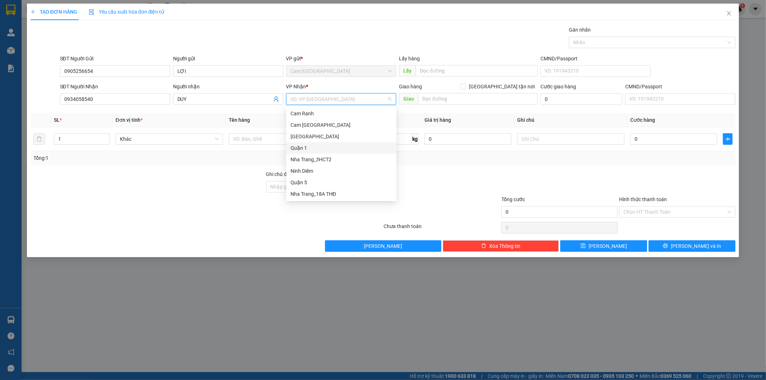
click at [301, 146] on div "Quận 1" at bounding box center [342, 148] width 102 height 8
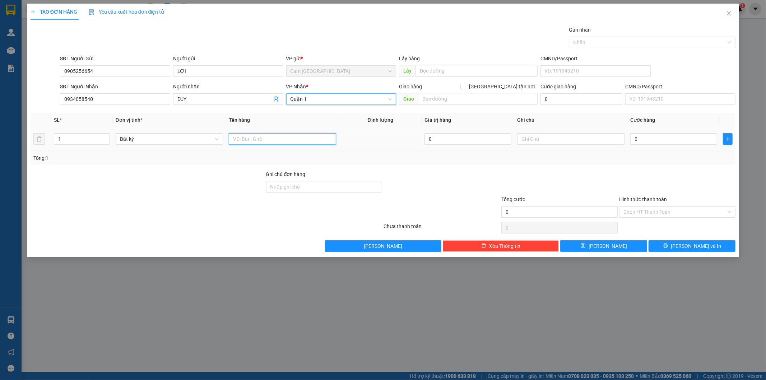
click at [266, 140] on input "text" at bounding box center [282, 138] width 107 height 11
type input "1 MÁY KHOAN"
click at [584, 138] on input "text" at bounding box center [570, 138] width 107 height 11
type input "38696"
click at [645, 142] on input "0" at bounding box center [674, 138] width 87 height 11
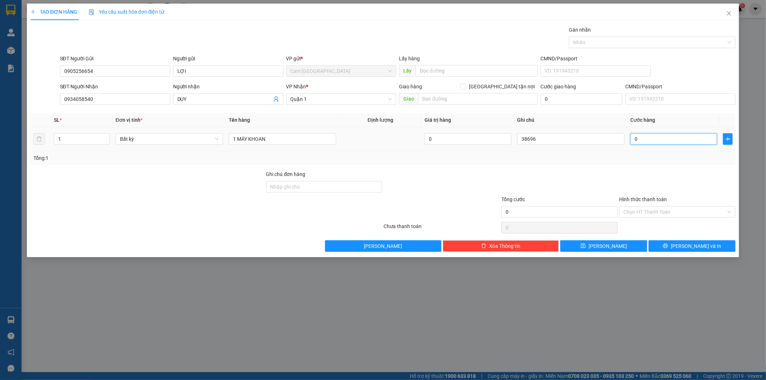
type input "6"
type input "60"
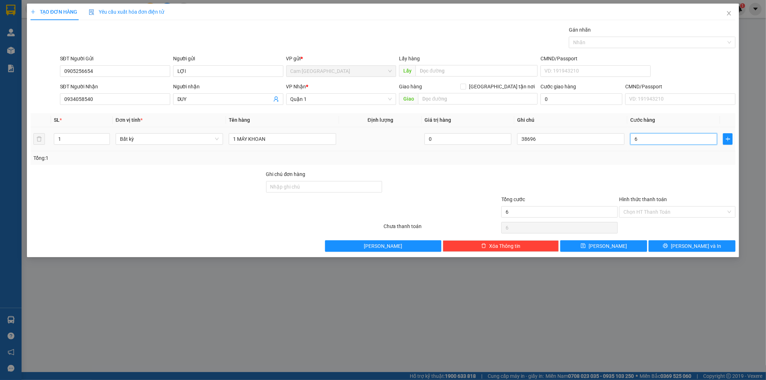
type input "60"
type input "600"
type input "6.000"
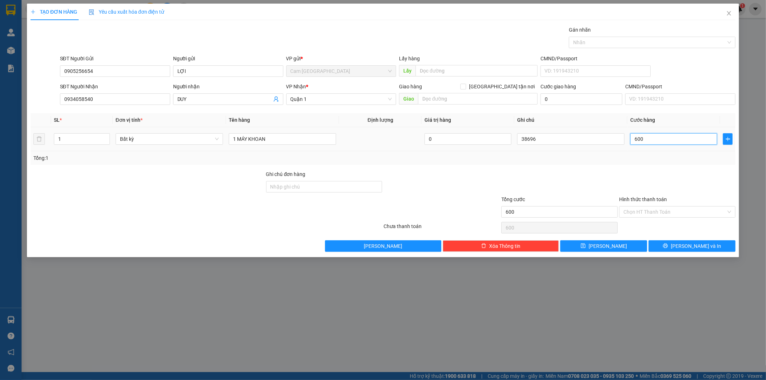
type input "6.000"
type input "60.000"
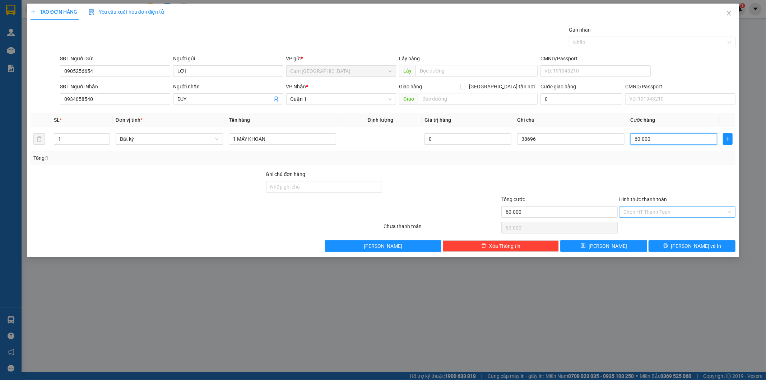
type input "60.000"
click at [648, 213] on input "Hình thức thanh toán" at bounding box center [675, 212] width 103 height 11
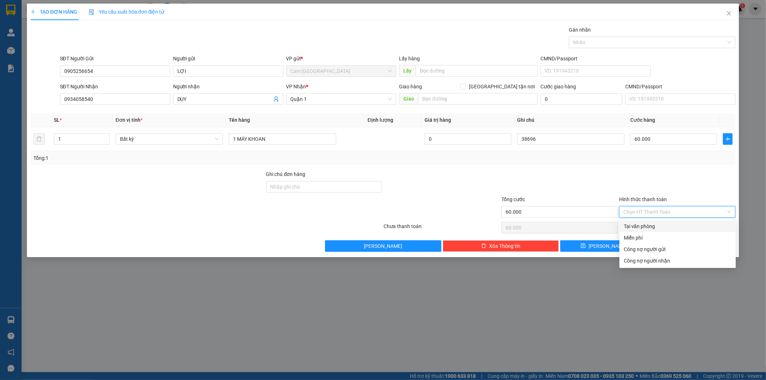
click at [634, 227] on div "Tại văn phòng" at bounding box center [678, 226] width 108 height 8
type input "0"
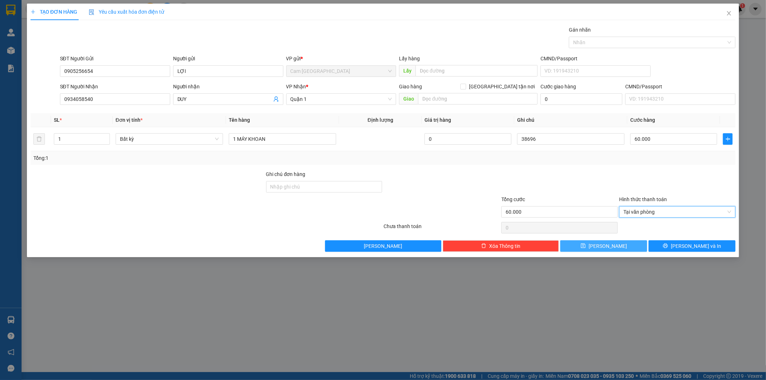
click at [613, 245] on button "Lưu" at bounding box center [604, 245] width 87 height 11
type input "0"
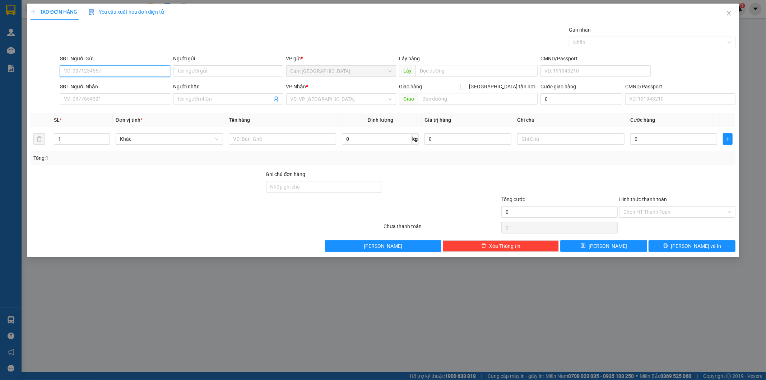
click at [146, 72] on input "SĐT Người Gửi" at bounding box center [115, 70] width 110 height 11
type input "0905307898"
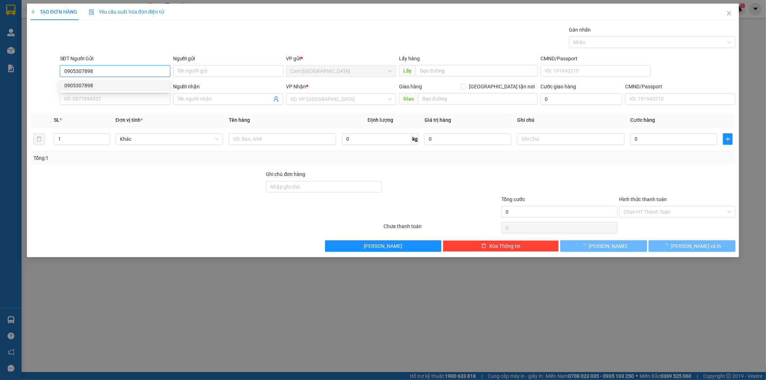
click at [138, 85] on div "0905307898" at bounding box center [115, 86] width 102 height 8
type input "0938251748"
type input "VŨ"
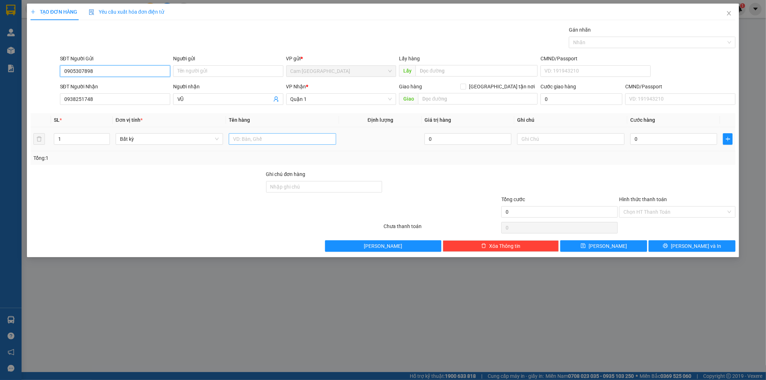
type input "0905307898"
click at [271, 141] on input "text" at bounding box center [282, 138] width 107 height 11
type input "1H"
click at [547, 142] on input "text" at bounding box center [570, 138] width 107 height 11
type input "38697"
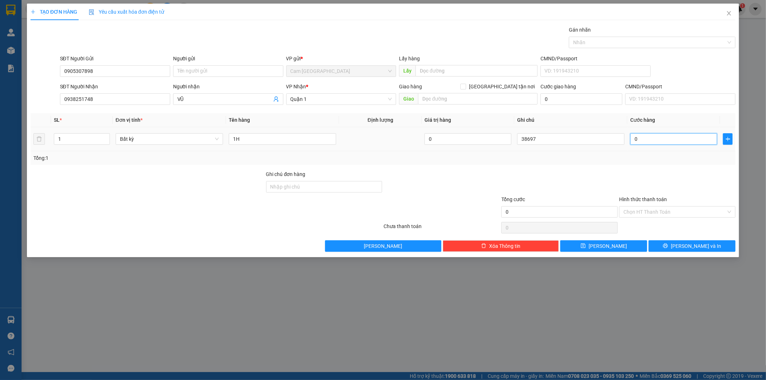
click at [644, 142] on input "0" at bounding box center [674, 138] width 87 height 11
type input "2"
type input "20"
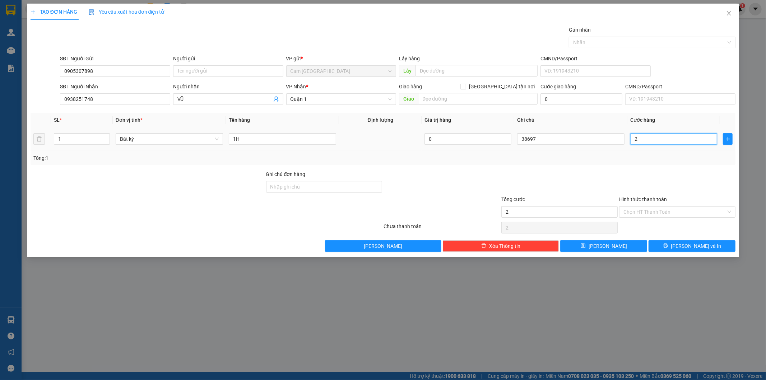
type input "20"
type input "200"
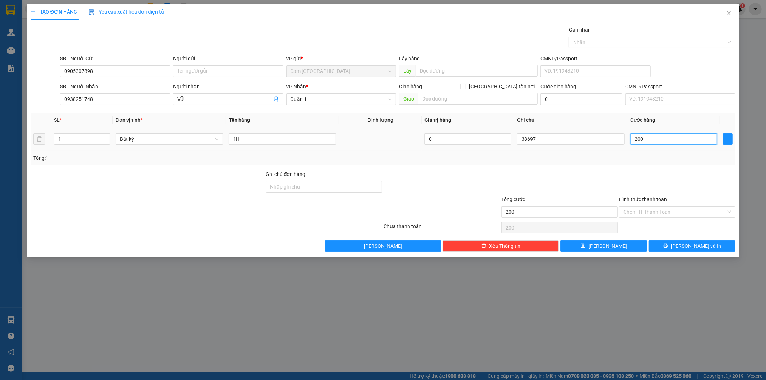
type input "2.000"
type input "20.000"
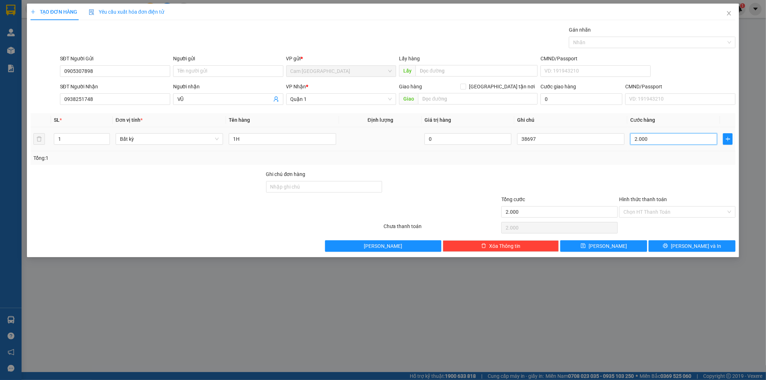
type input "20.000"
click at [553, 138] on input "38697" at bounding box center [570, 138] width 107 height 11
click at [639, 216] on input "Hình thức thanh toán" at bounding box center [675, 212] width 103 height 11
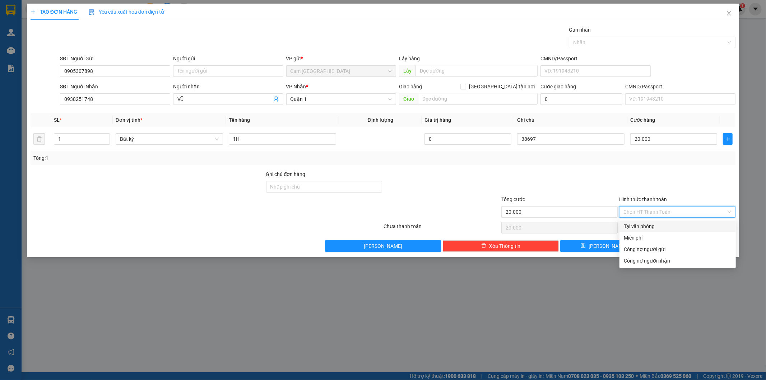
click at [641, 225] on div "Tại văn phòng" at bounding box center [678, 226] width 108 height 8
type input "0"
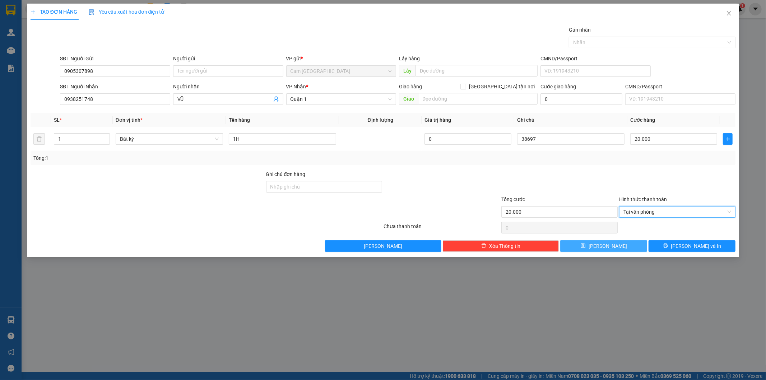
drag, startPoint x: 605, startPoint y: 243, endPoint x: 598, endPoint y: 243, distance: 6.8
click at [604, 243] on span "Lưu" at bounding box center [608, 246] width 38 height 8
type input "0"
click at [153, 72] on input "SĐT Người Gửi" at bounding box center [115, 70] width 110 height 11
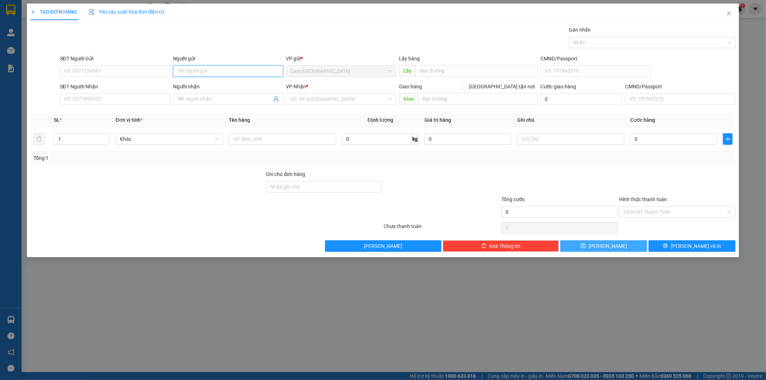
click at [218, 73] on input "Người gửi" at bounding box center [228, 70] width 110 height 11
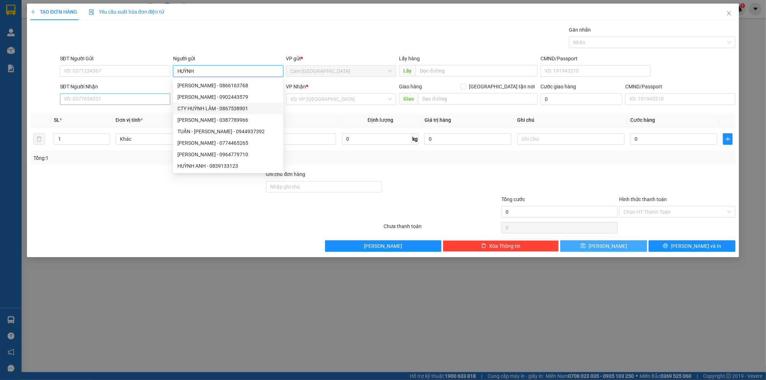
type input "HUỲNH"
click at [134, 97] on input "SĐT Người Nhận" at bounding box center [115, 98] width 110 height 11
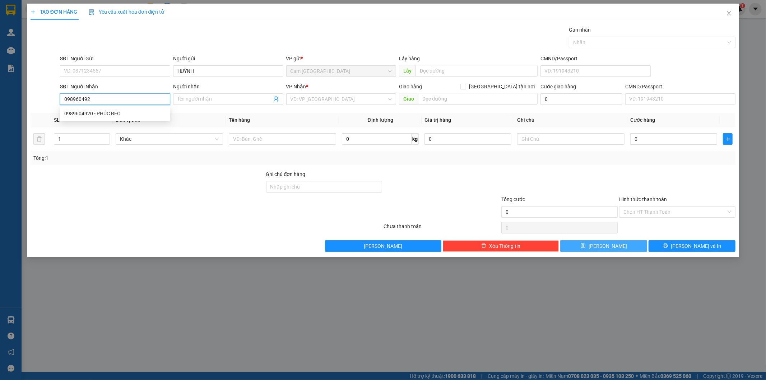
type input "0989604920"
click at [138, 115] on div "0989604920 - PHÚC BÉO" at bounding box center [115, 114] width 102 height 8
type input "PHÚC BÉO"
type input "0989604920"
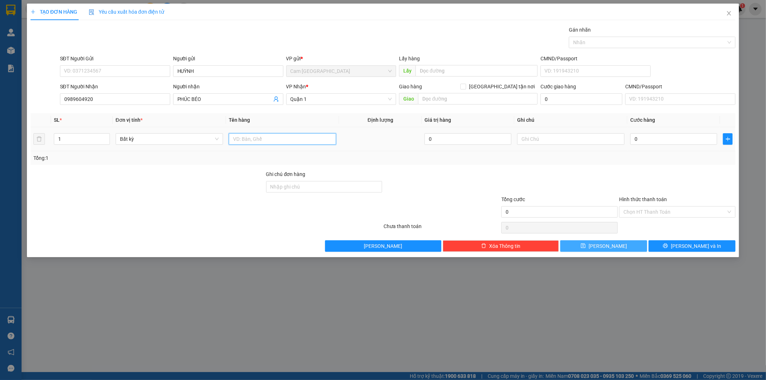
click at [253, 138] on input "text" at bounding box center [282, 138] width 107 height 11
type input "1T"
click at [543, 142] on input "text" at bounding box center [570, 138] width 107 height 11
type input "38698"
click at [637, 141] on input "0" at bounding box center [674, 138] width 87 height 11
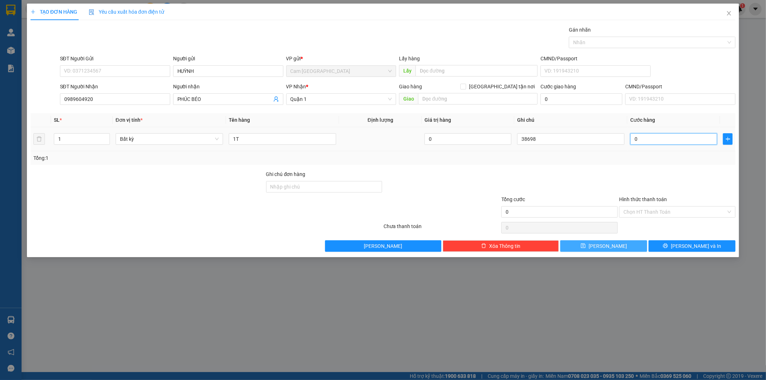
type input "5"
type input "50"
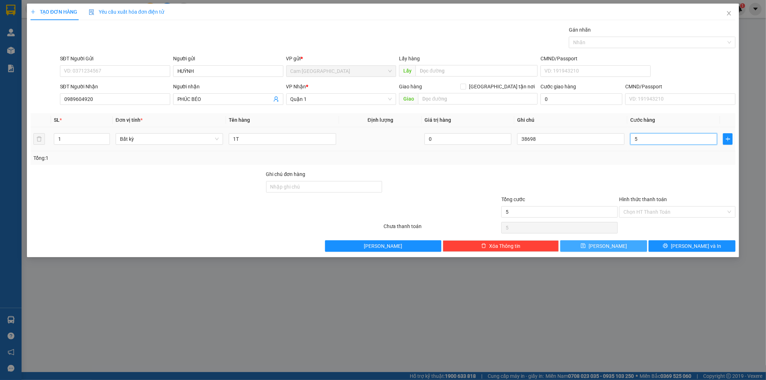
type input "50"
type input "500"
type input "5.000"
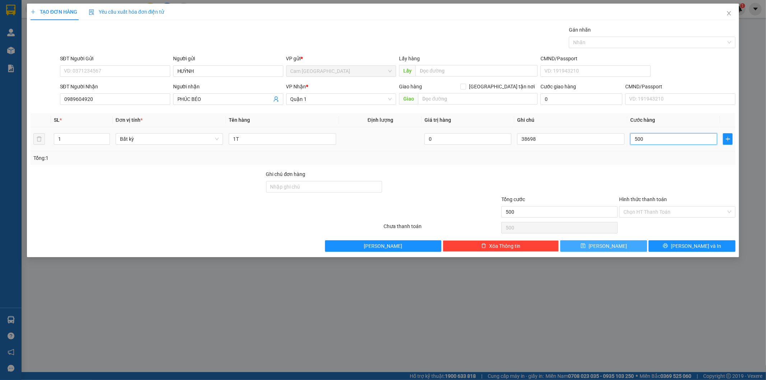
type input "5.000"
type input "50.000"
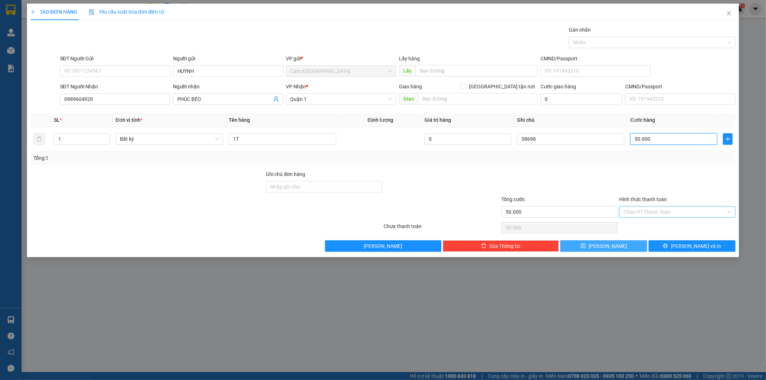
type input "50.000"
drag, startPoint x: 663, startPoint y: 211, endPoint x: 649, endPoint y: 225, distance: 19.3
click at [663, 211] on input "Hình thức thanh toán" at bounding box center [675, 212] width 103 height 11
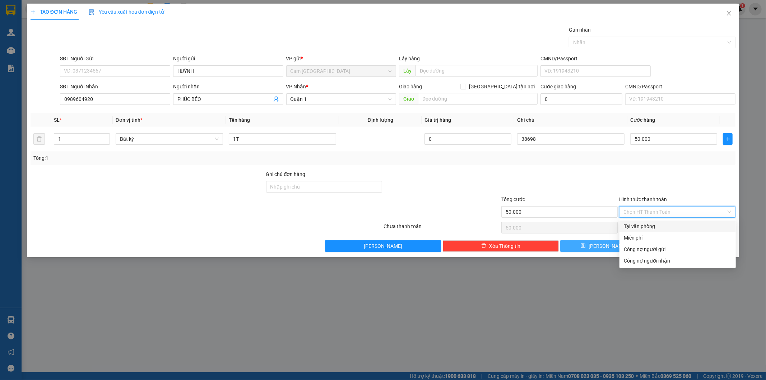
click at [649, 226] on div "Tại văn phòng" at bounding box center [678, 226] width 108 height 8
type input "0"
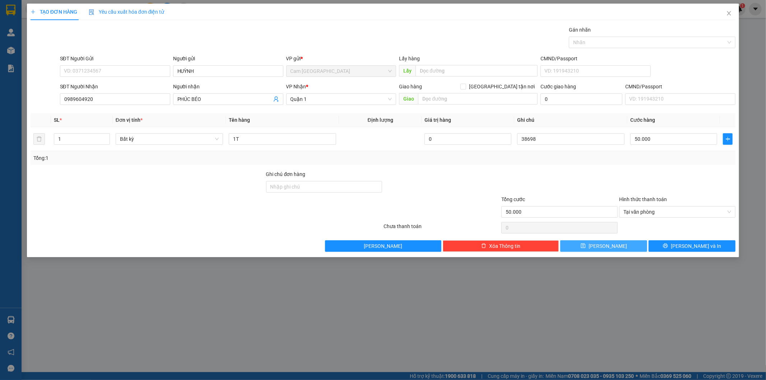
drag, startPoint x: 612, startPoint y: 252, endPoint x: 608, endPoint y: 245, distance: 7.9
click at [612, 251] on button "Lưu" at bounding box center [604, 245] width 87 height 11
type input "0"
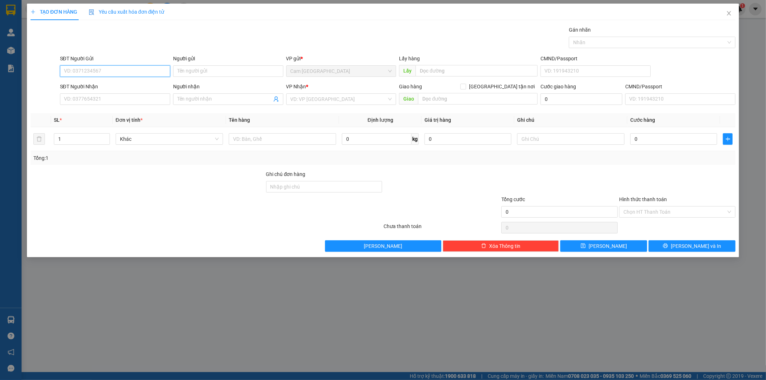
click at [165, 69] on input "SĐT Người Gửi" at bounding box center [115, 70] width 110 height 11
type input "0339483409"
click at [114, 89] on div "0339483409" at bounding box center [115, 86] width 102 height 8
type input "0937575762"
type input "EM LỢI"
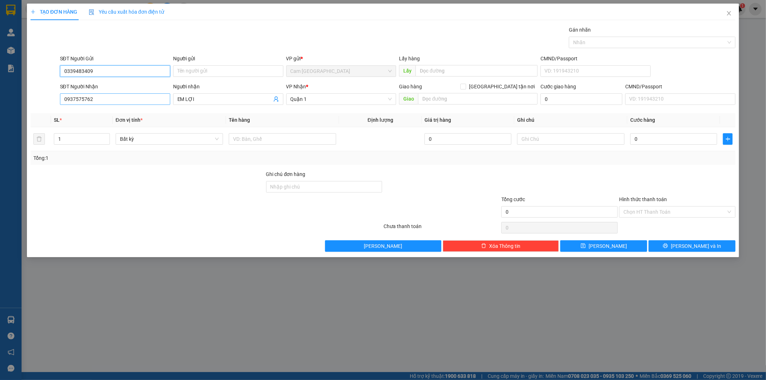
type input "0339483409"
drag, startPoint x: 99, startPoint y: 97, endPoint x: 27, endPoint y: 101, distance: 72.3
click at [27, 102] on div "TẠO ĐƠN HÀNG Yêu cầu xuất hóa đơn điện tử Transit Pickup Surcharge Ids Transit …" at bounding box center [383, 131] width 713 height 254
type input "0385740107"
click at [103, 112] on div "0385740107 - TRÚC" at bounding box center [115, 114] width 102 height 8
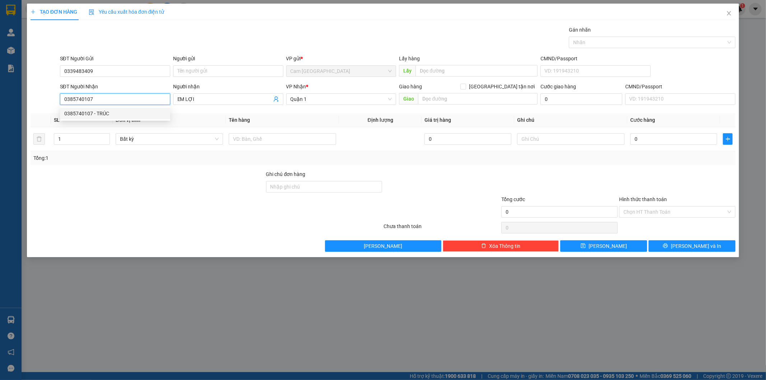
type input "TRÚC"
type input "0385740107"
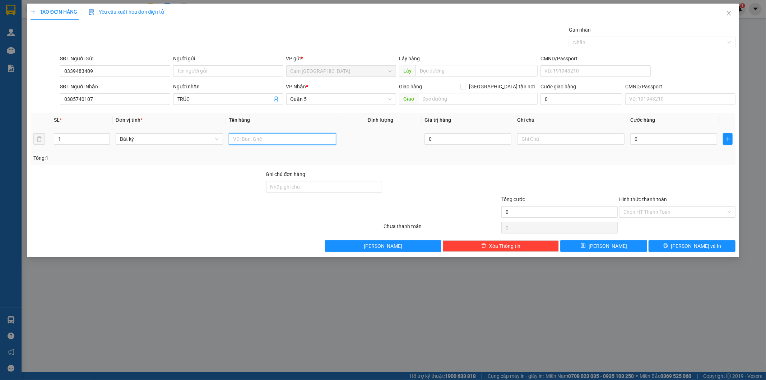
click at [296, 137] on input "text" at bounding box center [282, 138] width 107 height 11
type input "1TX"
click at [540, 137] on input "text" at bounding box center [570, 138] width 107 height 11
type input "38699"
click at [641, 139] on input "0" at bounding box center [674, 138] width 87 height 11
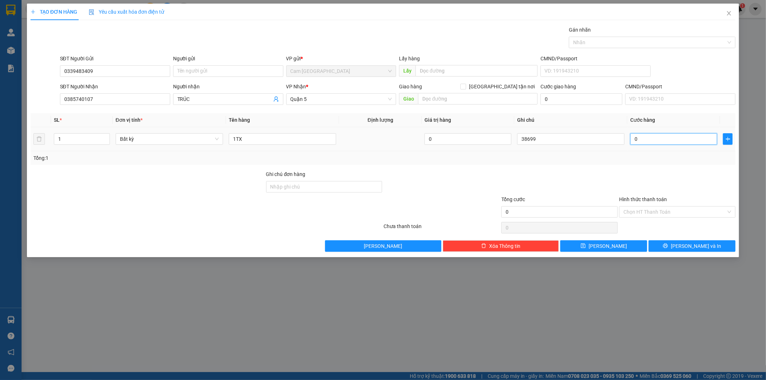
type input "4"
type input "40"
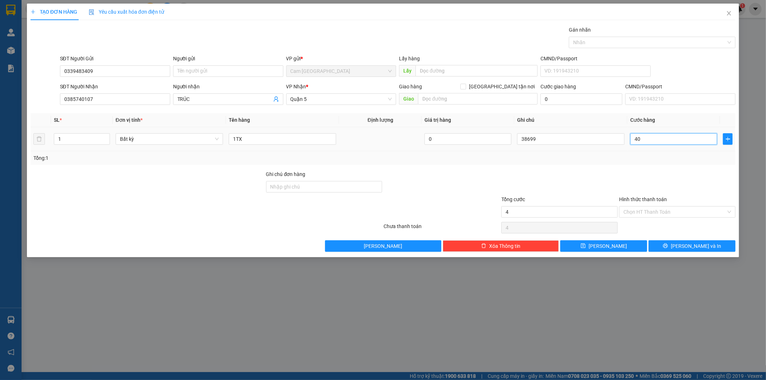
type input "40"
type input "400"
type input "4.000"
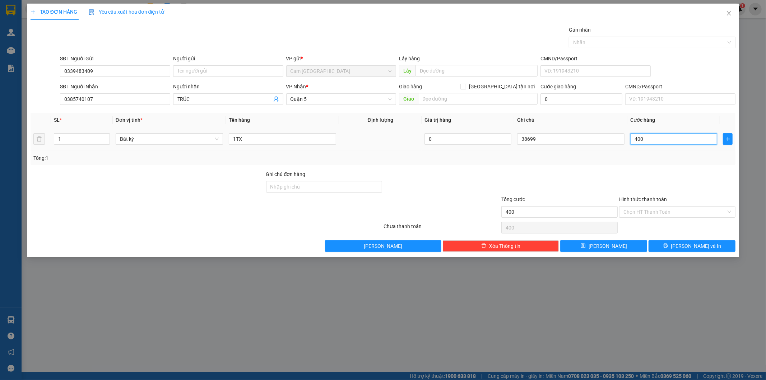
type input "4.000"
type input "40.000"
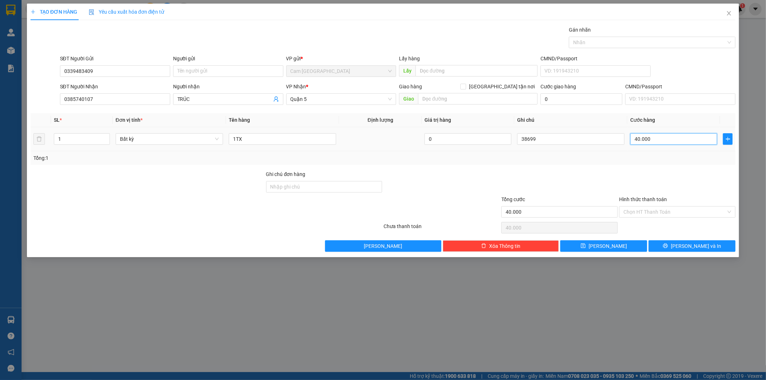
type input "400.000"
type input "40.000"
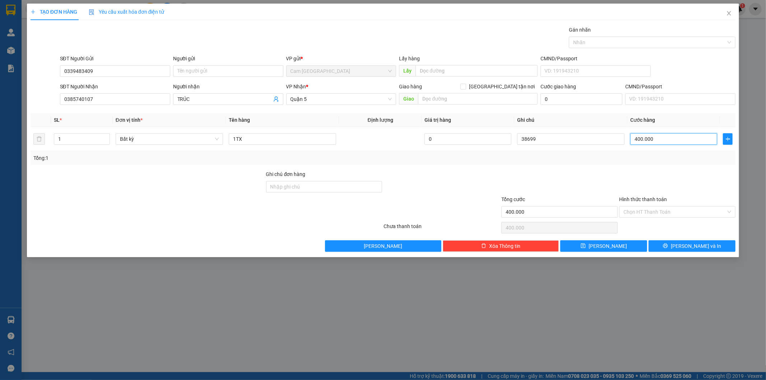
type input "40.000"
click at [649, 216] on input "Hình thức thanh toán" at bounding box center [675, 212] width 103 height 11
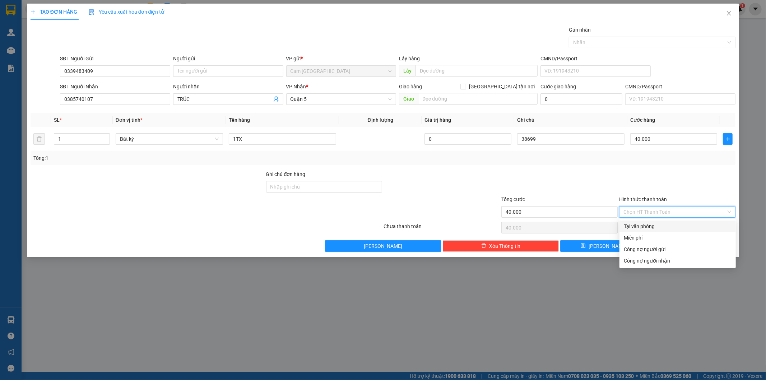
click at [650, 222] on div "Tại văn phòng" at bounding box center [678, 226] width 108 height 8
type input "0"
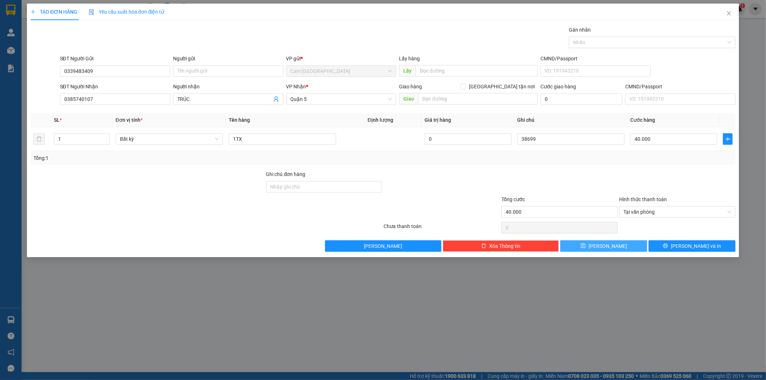
click at [615, 249] on button "Lưu" at bounding box center [604, 245] width 87 height 11
type input "0"
click at [126, 70] on input "SĐT Người Gửi" at bounding box center [115, 70] width 110 height 11
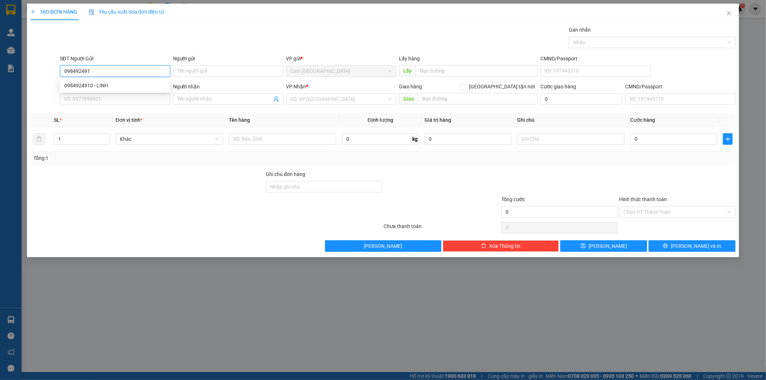
type input "0984924910"
click at [126, 84] on div "0984924910 - LINH" at bounding box center [115, 86] width 102 height 8
type input "LINH"
type input "0907016300"
type input "MỸ PHƯƠNG"
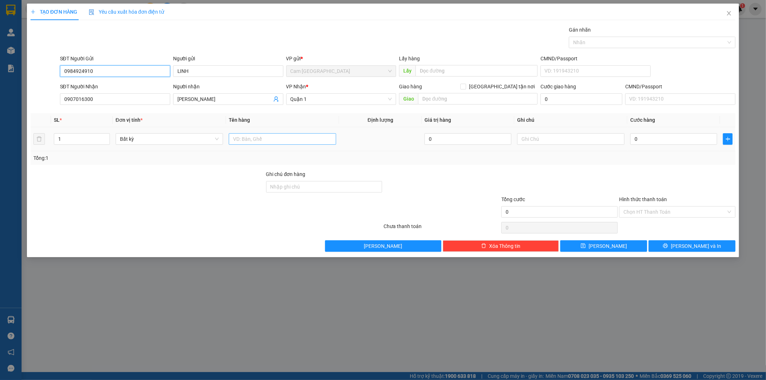
type input "0984924910"
click at [259, 141] on input "text" at bounding box center [282, 138] width 107 height 11
type input "1TG+1TX"
click at [591, 141] on input "text" at bounding box center [570, 138] width 107 height 11
type input "38700"
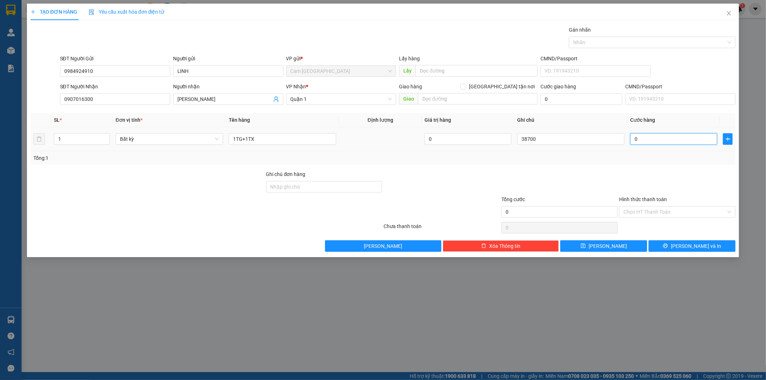
click at [690, 139] on input "0" at bounding box center [674, 138] width 87 height 11
type input "6"
type input "60"
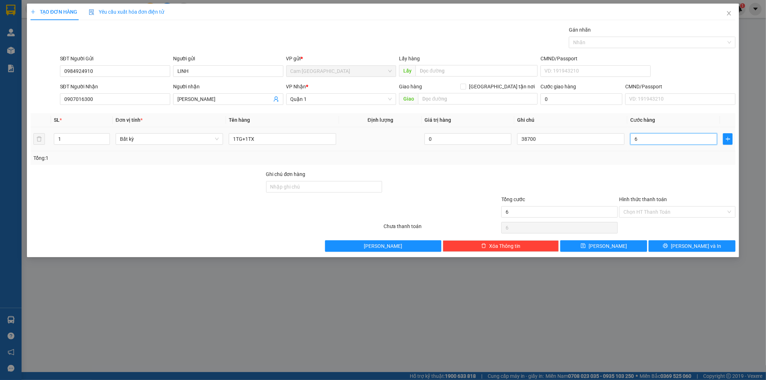
type input "60"
type input "600"
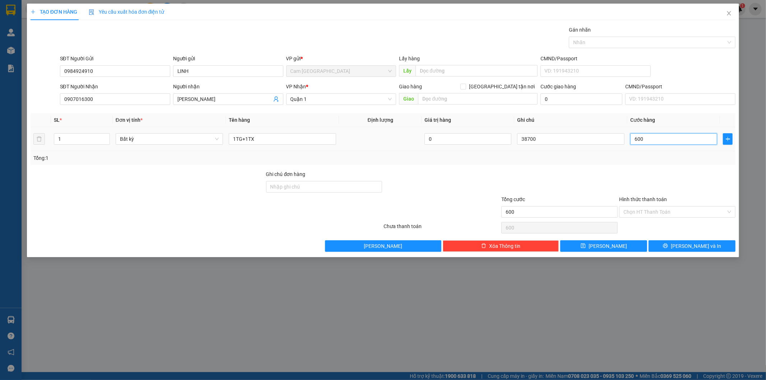
type input "6.000"
type input "60.000"
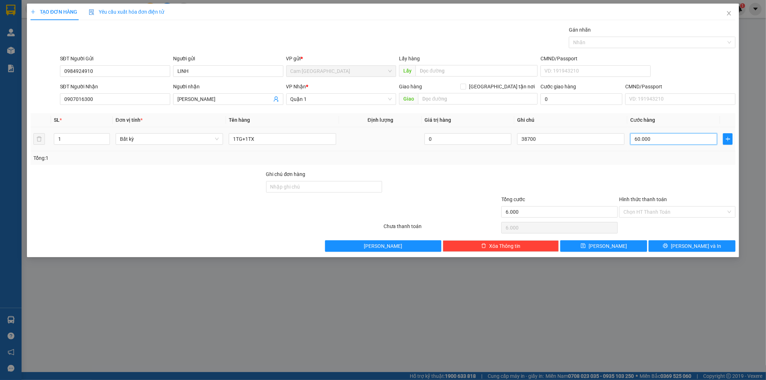
type input "60.000"
drag, startPoint x: 642, startPoint y: 206, endPoint x: 642, endPoint y: 212, distance: 6.5
click at [642, 208] on div "Chọn HT Thanh Toán" at bounding box center [677, 211] width 116 height 11
type input "60.000"
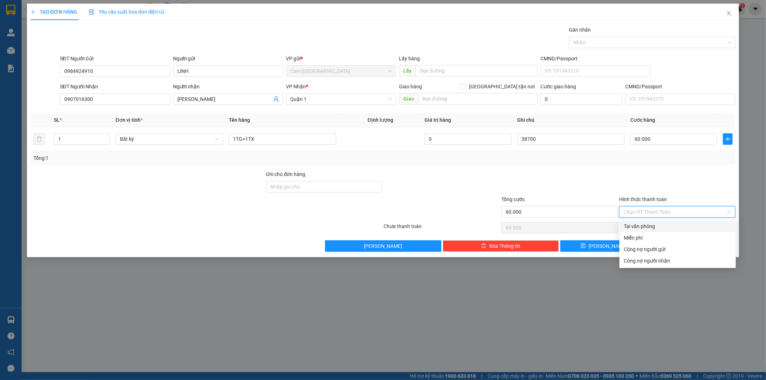
drag, startPoint x: 643, startPoint y: 223, endPoint x: 637, endPoint y: 227, distance: 7.0
click at [643, 224] on div "Tại văn phòng" at bounding box center [678, 226] width 108 height 8
type input "0"
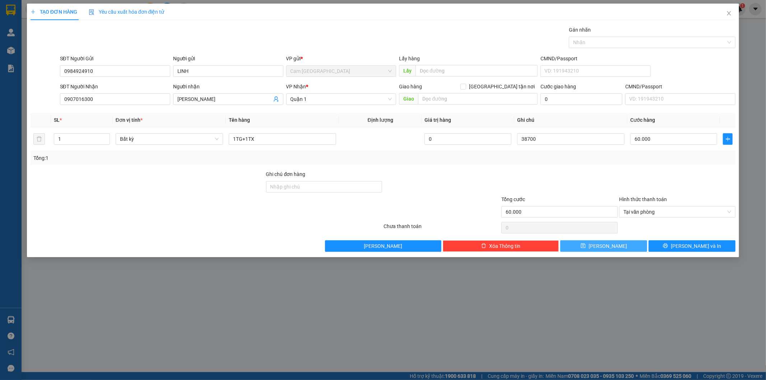
click at [615, 245] on button "Lưu" at bounding box center [604, 245] width 87 height 11
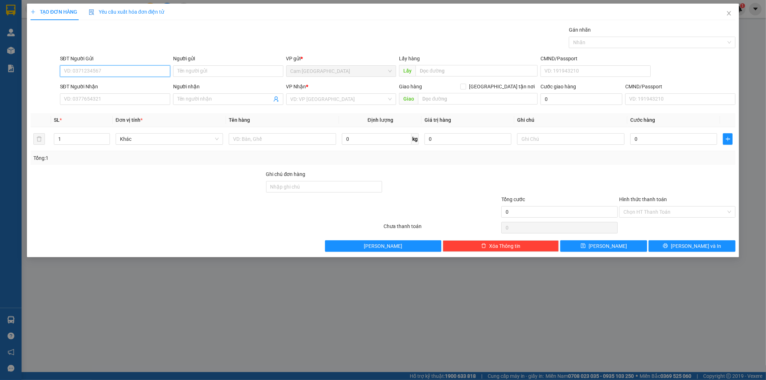
click at [110, 72] on input "SĐT Người Gửi" at bounding box center [115, 70] width 110 height 11
click at [97, 87] on div "0982944859 - TƯ TY" at bounding box center [115, 86] width 102 height 8
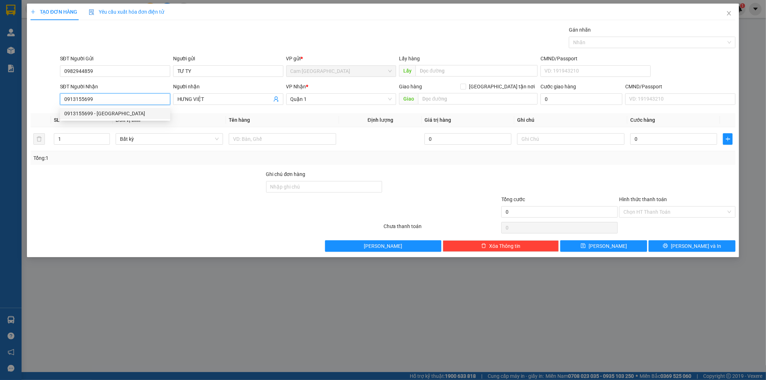
drag, startPoint x: 106, startPoint y: 102, endPoint x: 54, endPoint y: 100, distance: 52.2
click at [55, 100] on div "SĐT Người Nhận 0913155699 Người nhận HƯNG VIỆT VP Nhận * Quận 1 Giao hàng Giao …" at bounding box center [383, 95] width 707 height 25
click at [142, 114] on div "0919821166 - NY DƯƠNG" at bounding box center [115, 114] width 102 height 8
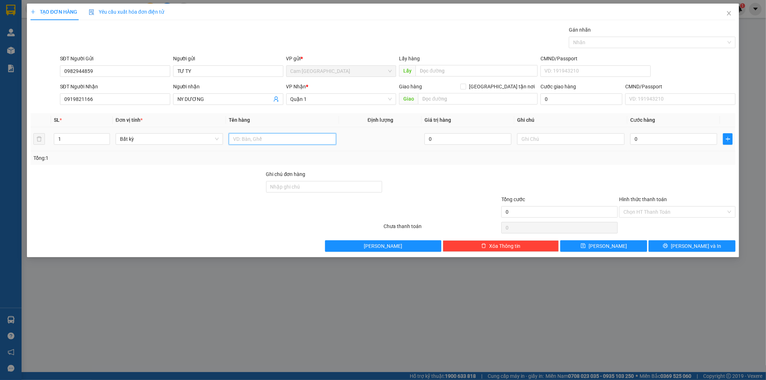
click at [269, 139] on input "text" at bounding box center [282, 138] width 107 height 11
click at [267, 137] on input "text" at bounding box center [282, 138] width 107 height 11
click at [291, 141] on input "text" at bounding box center [282, 138] width 107 height 11
click at [578, 137] on input "text" at bounding box center [570, 138] width 107 height 11
click at [678, 139] on input "0" at bounding box center [674, 138] width 87 height 11
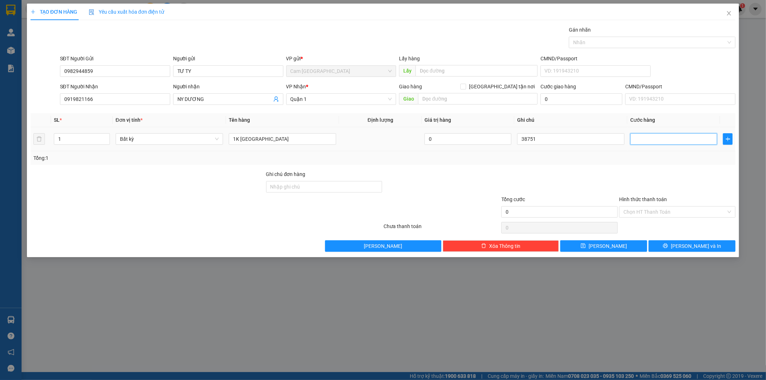
click at [672, 140] on input "text" at bounding box center [674, 138] width 87 height 11
click at [647, 213] on input "Hình thức thanh toán" at bounding box center [675, 212] width 103 height 11
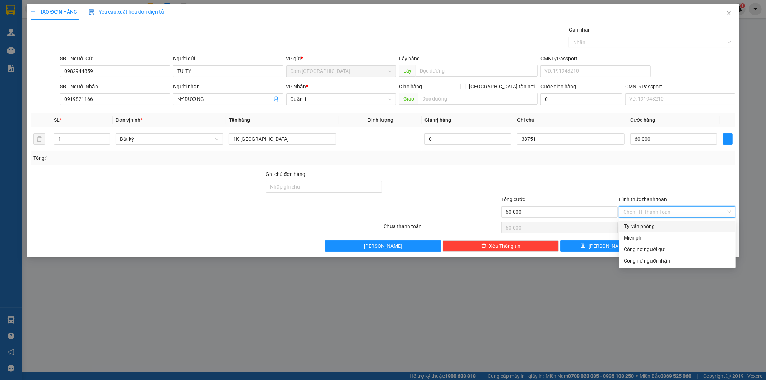
drag, startPoint x: 642, startPoint y: 223, endPoint x: 639, endPoint y: 224, distance: 3.8
click at [642, 223] on div "Tại văn phòng" at bounding box center [678, 226] width 108 height 8
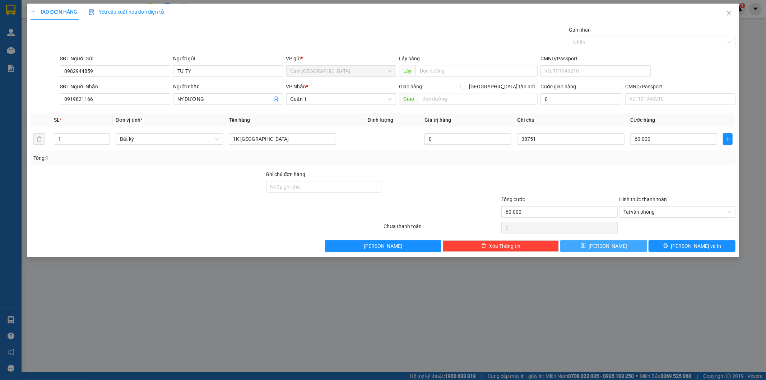
click at [605, 245] on span "Lưu" at bounding box center [608, 246] width 38 height 8
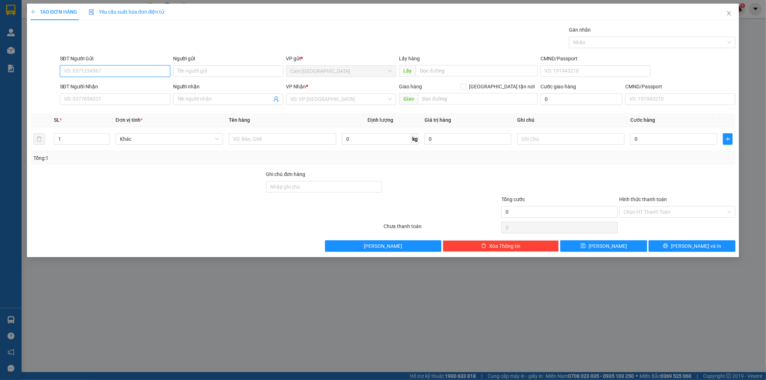
click at [121, 69] on input "SĐT Người Gửi" at bounding box center [115, 70] width 110 height 11
click at [113, 88] on div "0983859065" at bounding box center [115, 86] width 102 height 8
click at [242, 139] on input "text" at bounding box center [282, 138] width 107 height 11
click at [571, 142] on input "text" at bounding box center [570, 138] width 107 height 11
click at [699, 143] on input "0" at bounding box center [674, 138] width 87 height 11
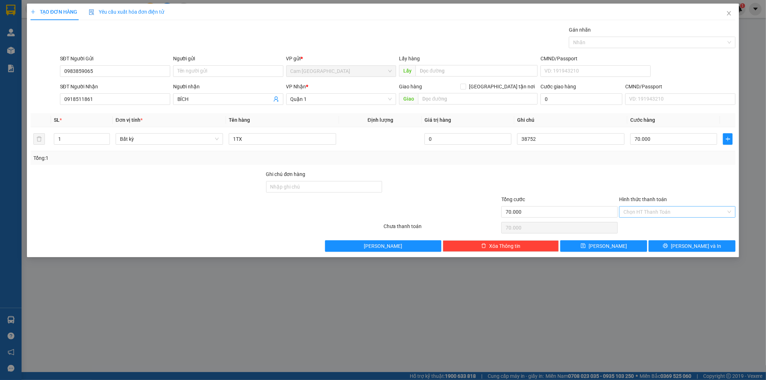
click at [641, 214] on input "Hình thức thanh toán" at bounding box center [675, 212] width 103 height 11
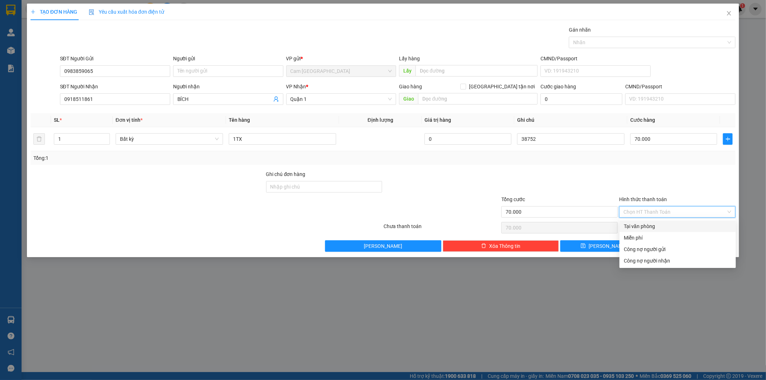
click at [639, 226] on div "Tại văn phòng" at bounding box center [678, 226] width 108 height 8
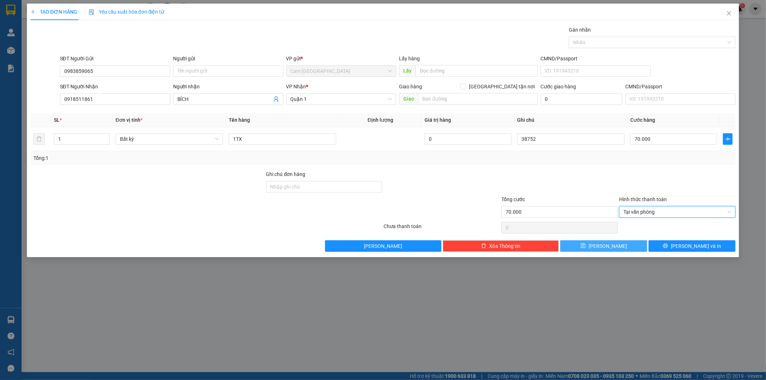
click at [595, 247] on button "Lưu" at bounding box center [604, 245] width 87 height 11
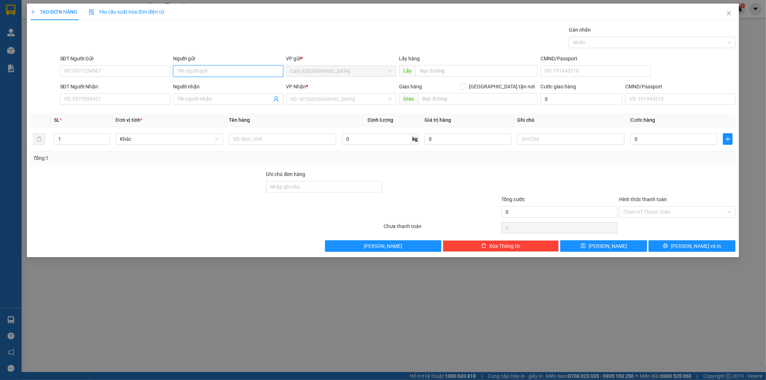
click at [201, 71] on input "Người gửi" at bounding box center [228, 70] width 110 height 11
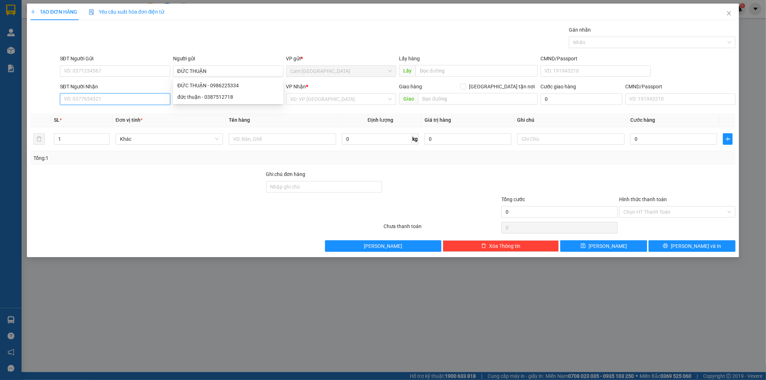
click at [107, 100] on input "SĐT Người Nhận" at bounding box center [115, 98] width 110 height 11
click at [194, 101] on input "Người nhận" at bounding box center [225, 99] width 95 height 8
click at [310, 98] on input "search" at bounding box center [339, 99] width 97 height 11
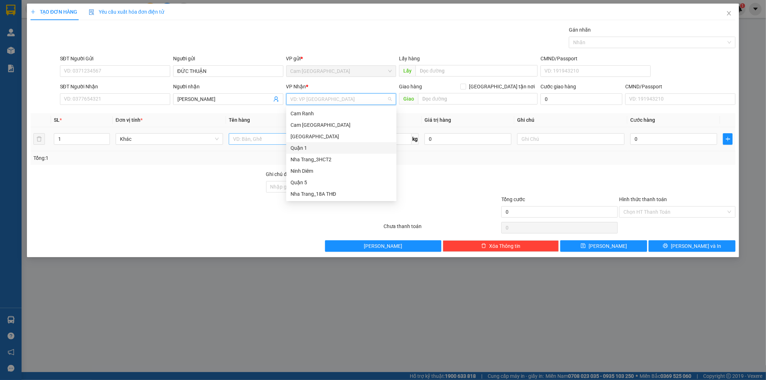
click at [304, 143] on div "Quận 1" at bounding box center [341, 147] width 110 height 11
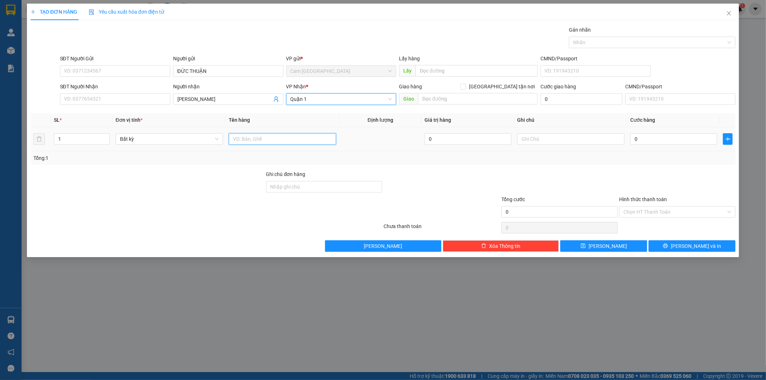
click at [272, 143] on input "text" at bounding box center [282, 138] width 107 height 11
click at [572, 141] on input "text" at bounding box center [570, 138] width 107 height 11
click at [574, 139] on input "text" at bounding box center [570, 138] width 107 height 11
click at [655, 138] on input "0" at bounding box center [674, 138] width 87 height 11
click at [635, 209] on input "Hình thức thanh toán" at bounding box center [675, 212] width 103 height 11
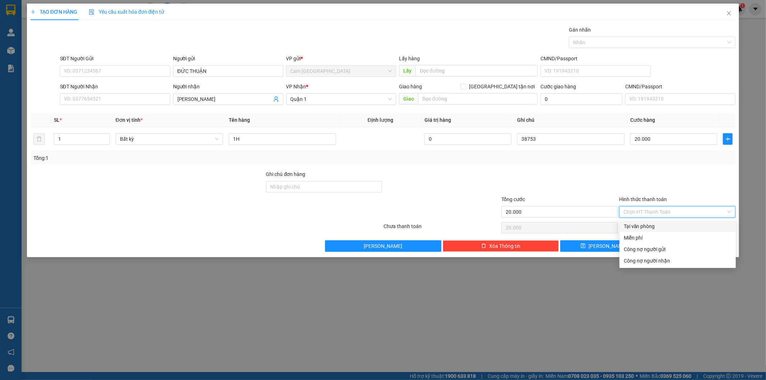
click at [629, 227] on div "Tại văn phòng" at bounding box center [678, 226] width 108 height 8
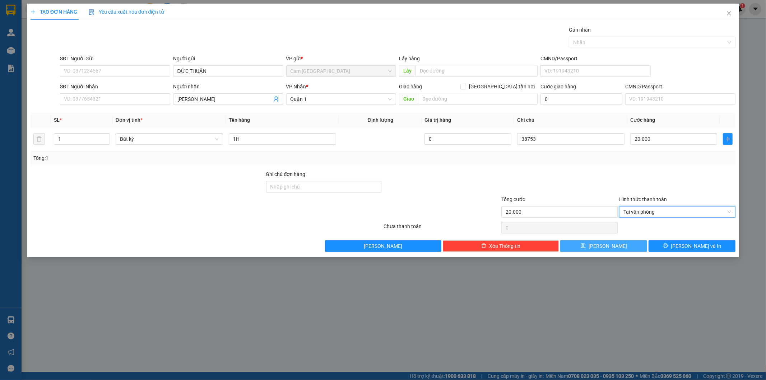
click at [608, 248] on span "Lưu" at bounding box center [608, 246] width 38 height 8
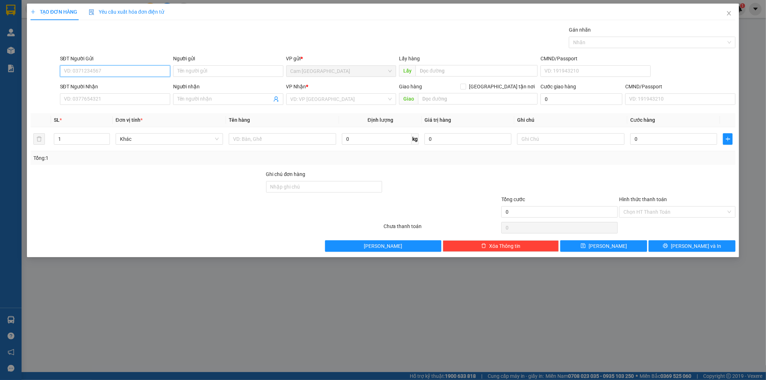
click at [127, 67] on input "SĐT Người Gửi" at bounding box center [115, 70] width 110 height 11
click at [244, 73] on input "Người gửi" at bounding box center [228, 70] width 110 height 11
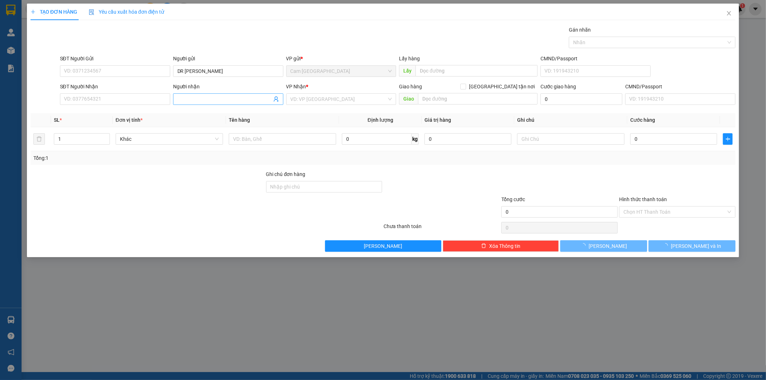
click at [237, 101] on body "Kết quả tìm kiếm ( 1 ) Bộ lọc Mã ĐH Trạng thái Món hàng Tổng cước Chưa cước Nhã…" at bounding box center [383, 190] width 766 height 380
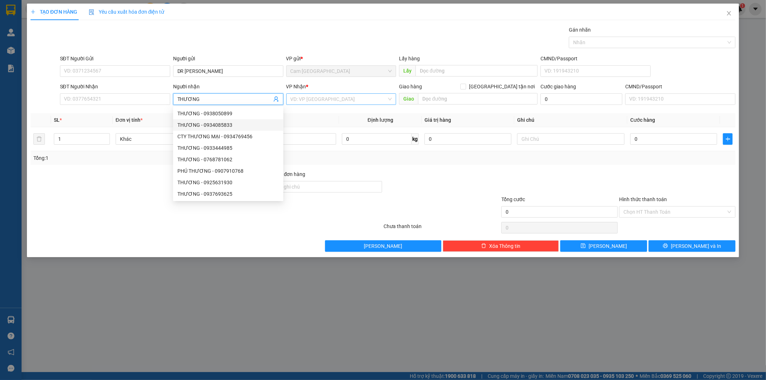
click at [331, 97] on input "search" at bounding box center [339, 99] width 97 height 11
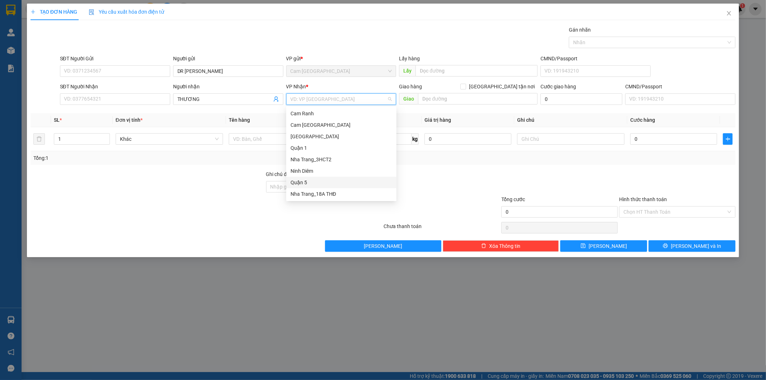
click at [310, 179] on div "Quận 5" at bounding box center [342, 183] width 102 height 8
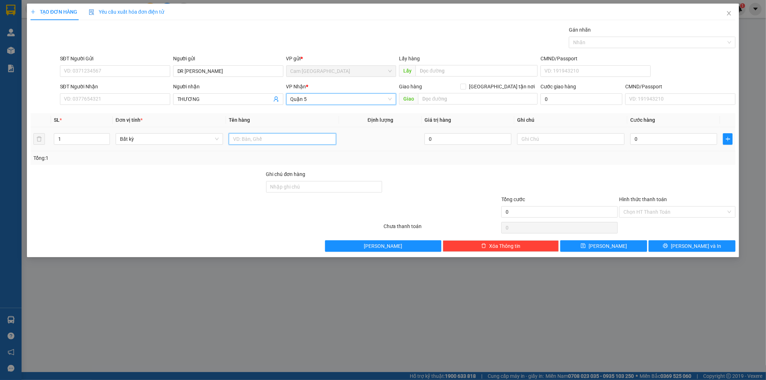
click at [267, 139] on input "text" at bounding box center [282, 138] width 107 height 11
click at [292, 138] on input "text" at bounding box center [282, 138] width 107 height 11
click at [290, 146] on td at bounding box center [282, 139] width 113 height 24
click at [295, 139] on input "text" at bounding box center [282, 138] width 107 height 11
click at [558, 140] on input "text" at bounding box center [570, 138] width 107 height 11
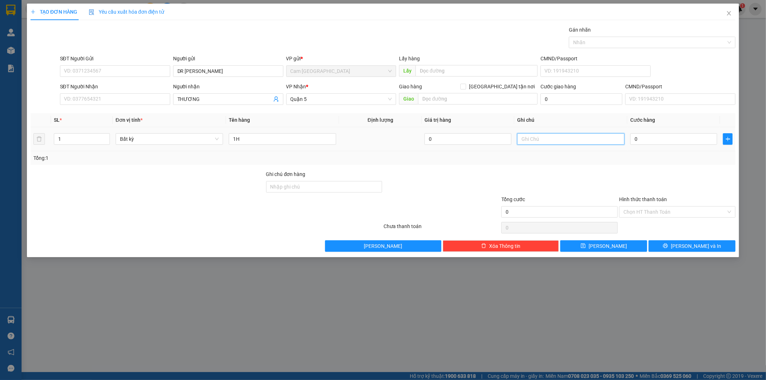
click at [558, 140] on input "text" at bounding box center [570, 138] width 107 height 11
click at [558, 139] on input "text" at bounding box center [570, 138] width 107 height 11
click at [654, 139] on input "0" at bounding box center [674, 138] width 87 height 11
click at [652, 139] on input "0" at bounding box center [674, 138] width 87 height 11
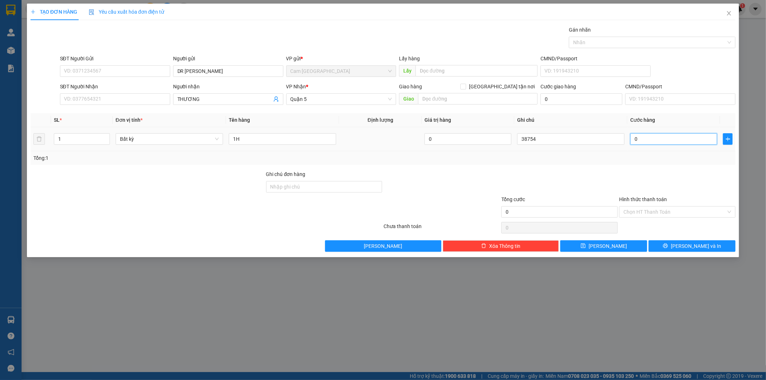
click at [651, 139] on input "0" at bounding box center [674, 138] width 87 height 11
click at [656, 214] on input "Hình thức thanh toán" at bounding box center [675, 212] width 103 height 11
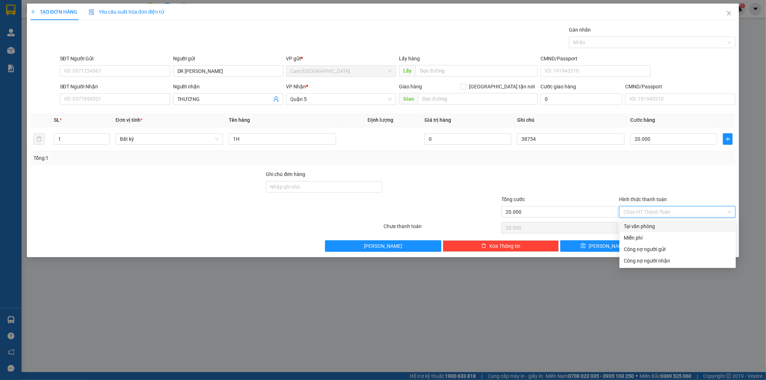
click at [648, 223] on div "Tại văn phòng" at bounding box center [678, 226] width 108 height 8
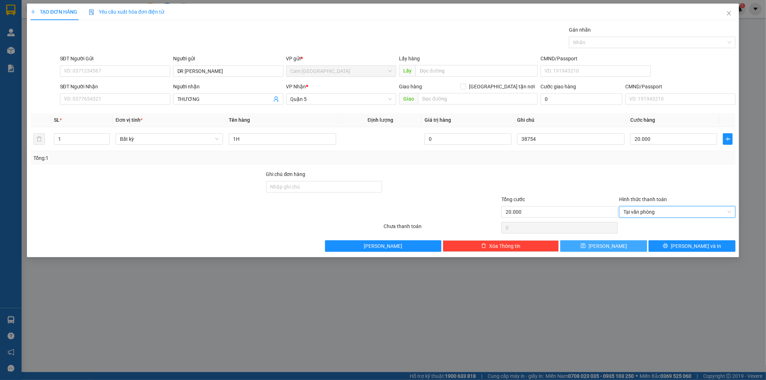
click at [604, 245] on button "Lưu" at bounding box center [604, 245] width 87 height 11
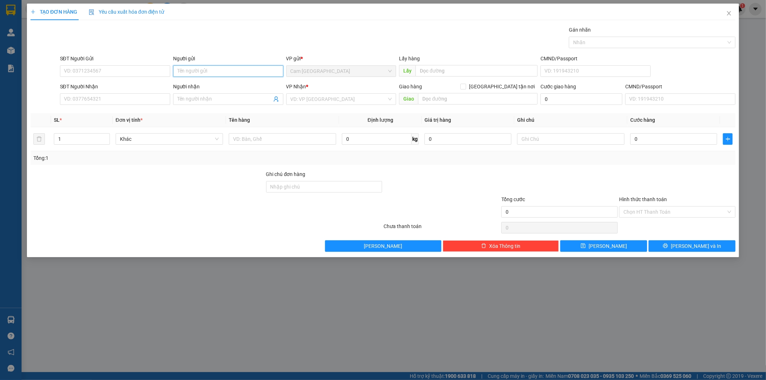
click at [200, 73] on input "Người gửi" at bounding box center [228, 70] width 110 height 11
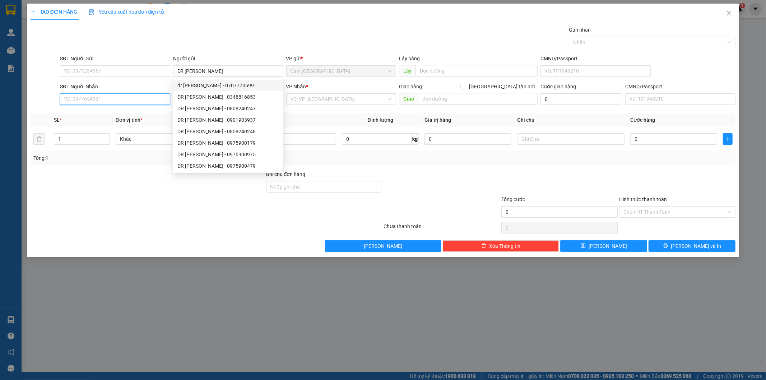
click at [144, 96] on input "SĐT Người Nhận" at bounding box center [115, 98] width 110 height 11
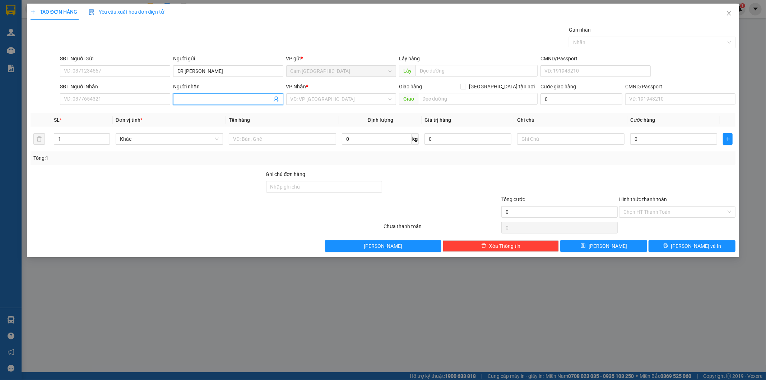
click at [198, 98] on input "Người nhận" at bounding box center [225, 99] width 95 height 8
click at [317, 98] on input "search" at bounding box center [339, 99] width 97 height 11
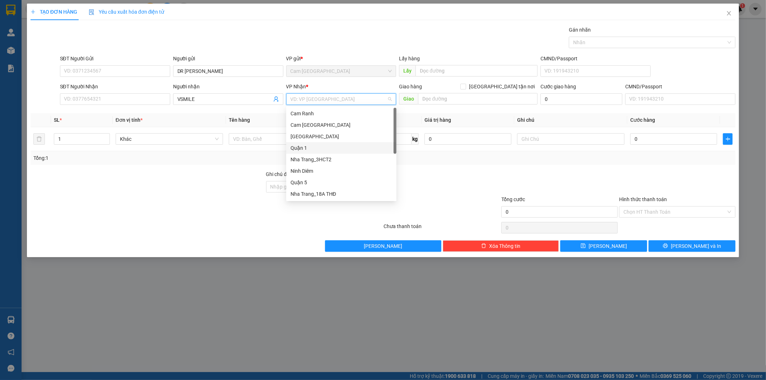
click at [314, 148] on div "Quận 1" at bounding box center [342, 148] width 102 height 8
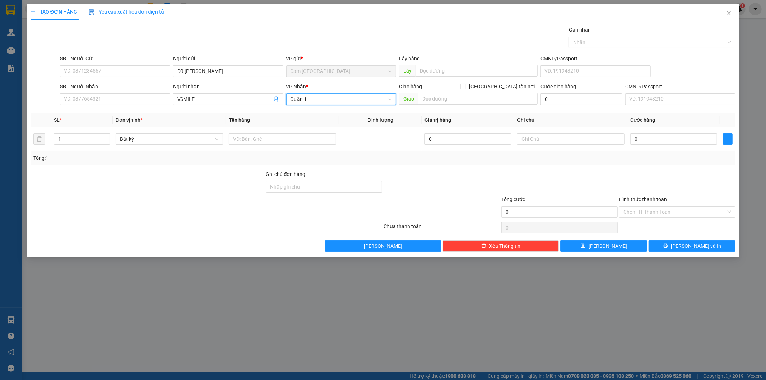
click at [354, 96] on span "Quận 1" at bounding box center [342, 99] width 102 height 11
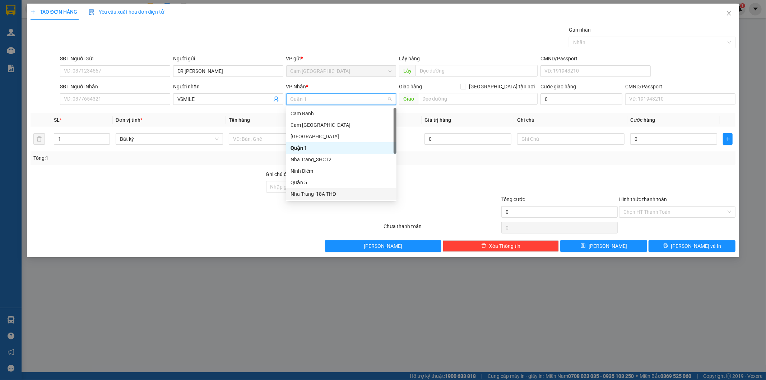
click at [328, 192] on div "Nha Trang_18A THĐ" at bounding box center [342, 194] width 102 height 8
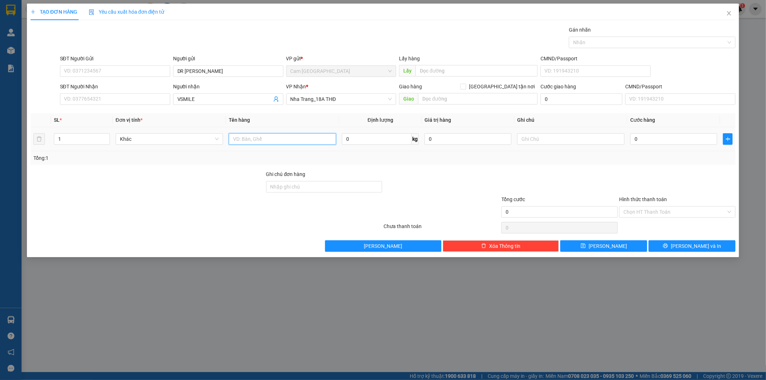
click at [255, 140] on input "text" at bounding box center [282, 138] width 107 height 11
click at [573, 139] on input "text" at bounding box center [570, 138] width 107 height 11
click at [648, 141] on input "0" at bounding box center [674, 138] width 87 height 11
click at [645, 213] on input "Hình thức thanh toán" at bounding box center [675, 212] width 103 height 11
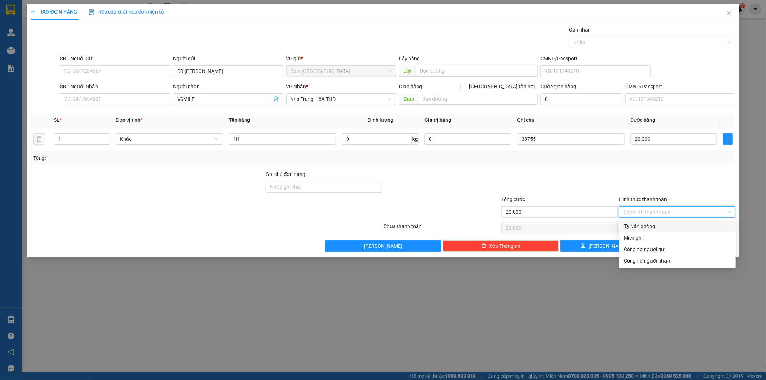
click at [642, 226] on div "Tại văn phòng" at bounding box center [678, 226] width 108 height 8
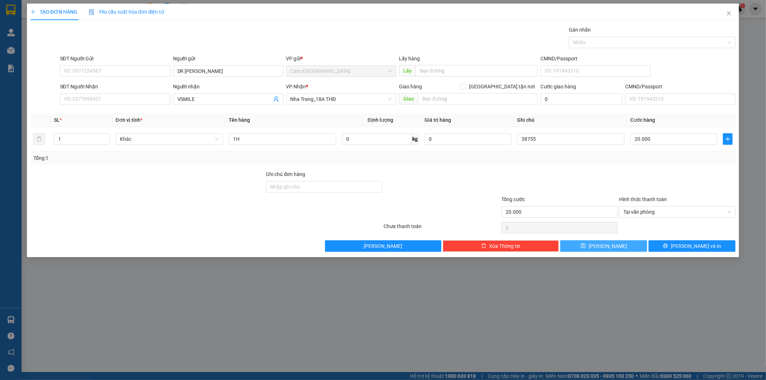
click at [620, 244] on button "Lưu" at bounding box center [604, 245] width 87 height 11
click at [727, 10] on span "Close" at bounding box center [729, 14] width 20 height 20
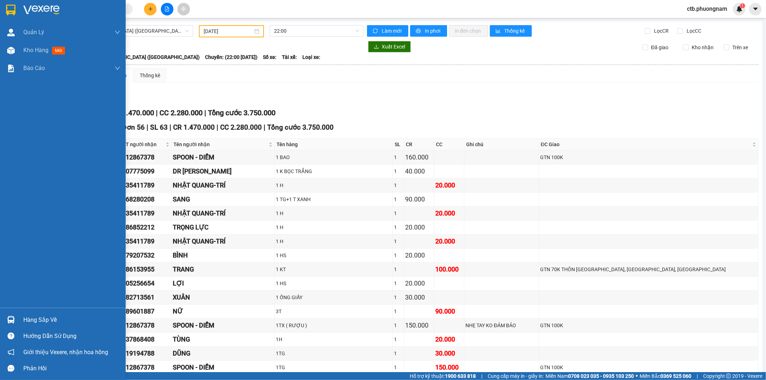
drag, startPoint x: 8, startPoint y: 54, endPoint x: 49, endPoint y: 82, distance: 49.5
click at [8, 53] on div at bounding box center [11, 50] width 13 height 13
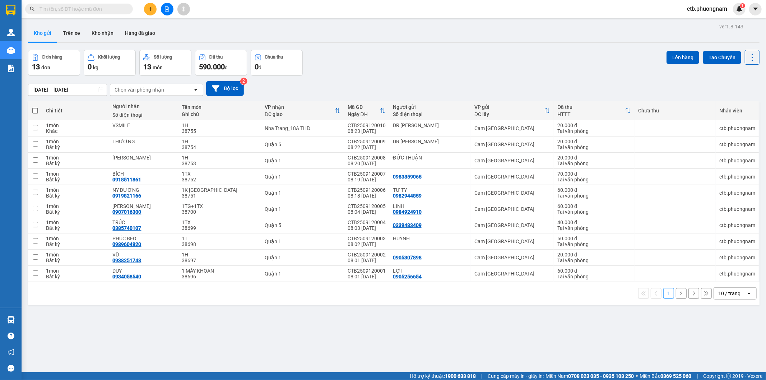
click at [676, 293] on button "2" at bounding box center [681, 293] width 11 height 11
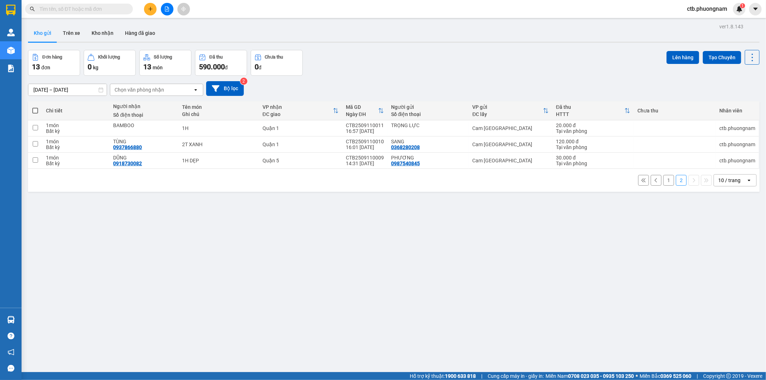
click at [34, 112] on span at bounding box center [35, 111] width 6 height 6
click at [35, 107] on input "checkbox" at bounding box center [35, 107] width 0 height 0
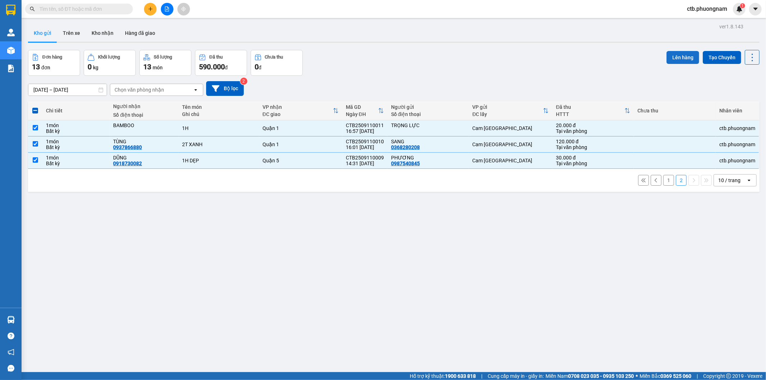
click at [690, 56] on button "Lên hàng" at bounding box center [683, 57] width 33 height 13
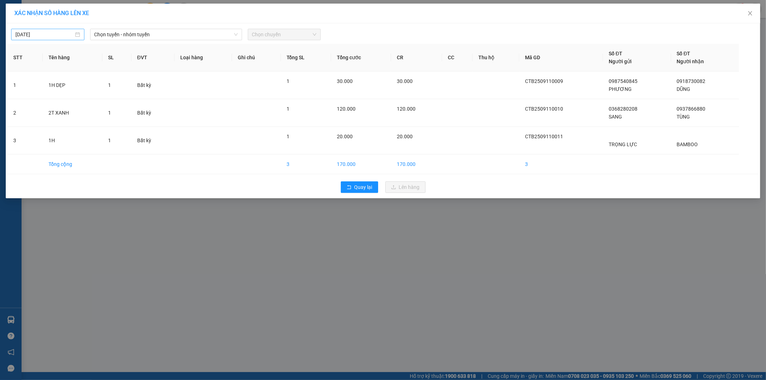
click at [49, 32] on body "Kết quả tìm kiếm ( 1 ) Bộ lọc Mã ĐH Trạng thái Món hàng Tổng cước Chưa cước Nhã…" at bounding box center [383, 190] width 766 height 380
click at [72, 87] on div "11" at bounding box center [73, 87] width 9 height 9
click at [161, 32] on span "Chọn tuyến - nhóm tuyến" at bounding box center [166, 34] width 143 height 11
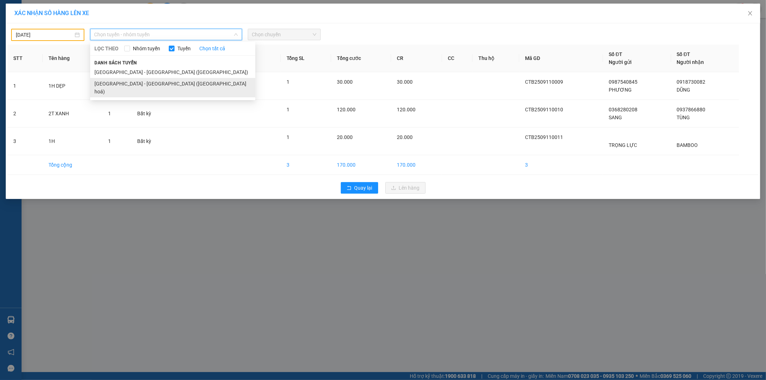
click at [149, 83] on li "Nha Trang - Sài Gòn (Hàng hoá)" at bounding box center [172, 87] width 165 height 19
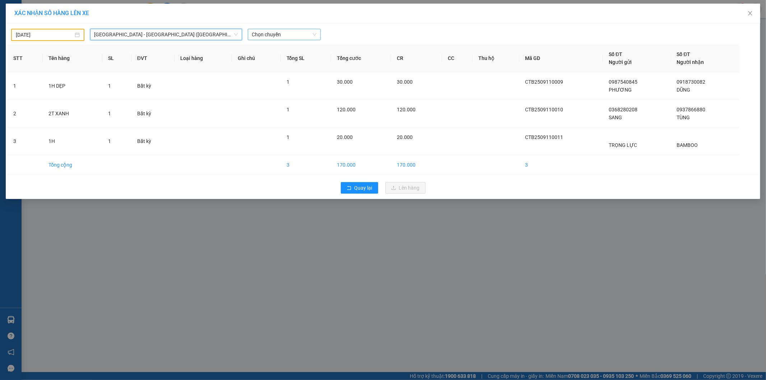
click at [264, 33] on span "Chọn chuyến" at bounding box center [284, 34] width 65 height 11
drag, startPoint x: 263, startPoint y: 56, endPoint x: 263, endPoint y: 74, distance: 18.0
click at [263, 57] on div "22:00" at bounding box center [280, 60] width 56 height 8
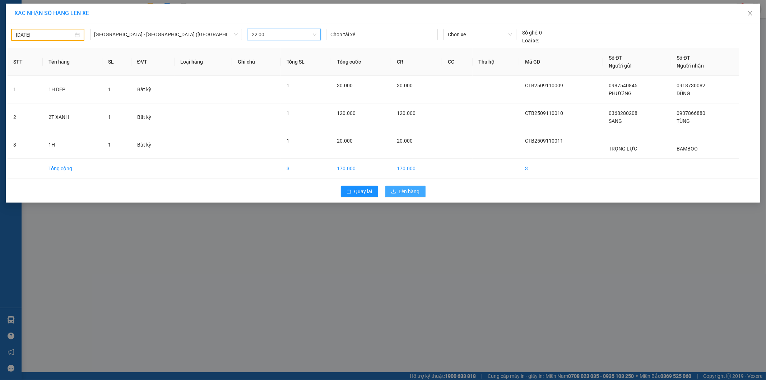
click at [403, 192] on span "Lên hàng" at bounding box center [409, 192] width 21 height 8
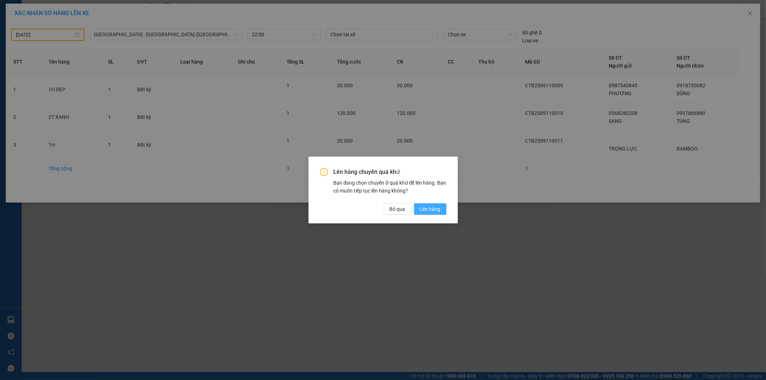
click at [433, 207] on span "Lên hàng" at bounding box center [430, 209] width 21 height 8
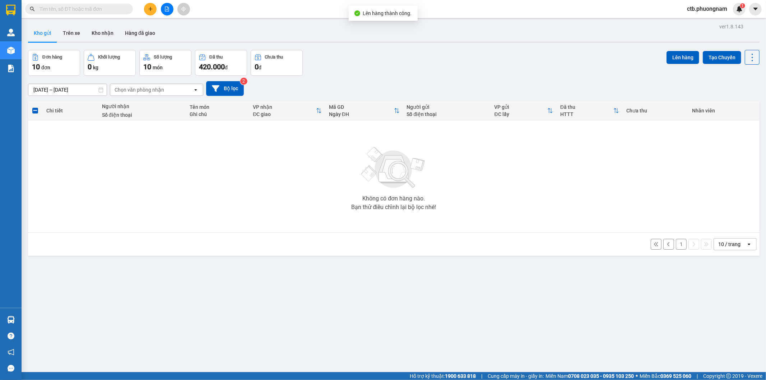
click at [676, 243] on button "1" at bounding box center [681, 244] width 11 height 11
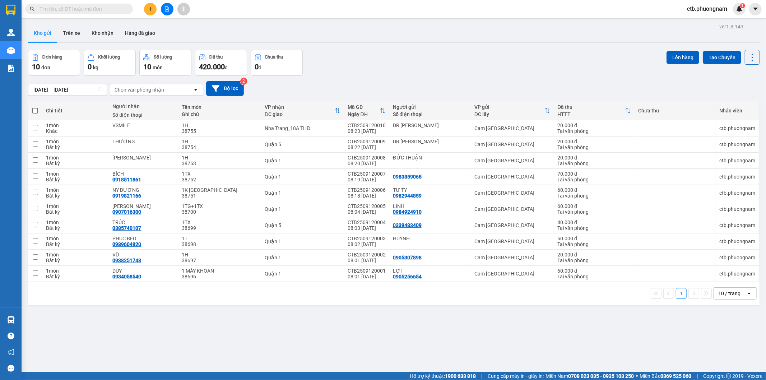
click at [34, 109] on span at bounding box center [35, 111] width 6 height 6
click at [35, 107] on input "checkbox" at bounding box center [35, 107] width 0 height 0
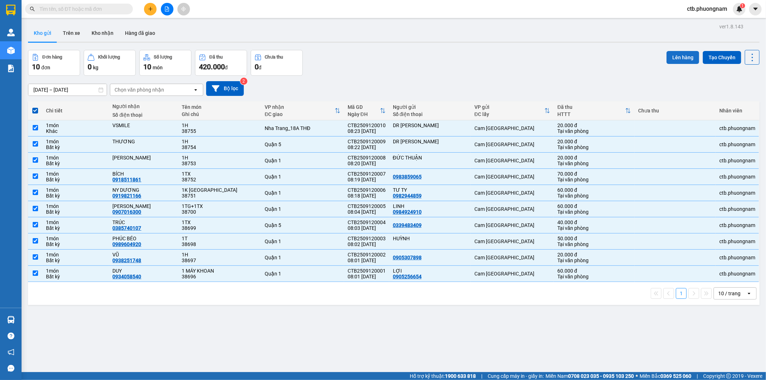
click at [676, 55] on button "Lên hàng" at bounding box center [683, 57] width 33 height 13
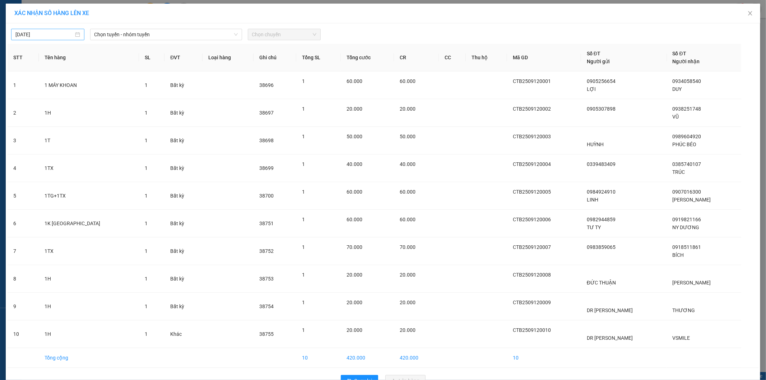
click at [49, 36] on body "Kết quả tìm kiếm ( 1 ) Bộ lọc Mã ĐH Trạng thái Món hàng Tổng cước Chưa cước Nhã…" at bounding box center [383, 190] width 766 height 380
click at [73, 85] on div "11" at bounding box center [72, 87] width 9 height 9
click at [158, 36] on span "Chọn tuyến - nhóm tuyến" at bounding box center [166, 34] width 143 height 11
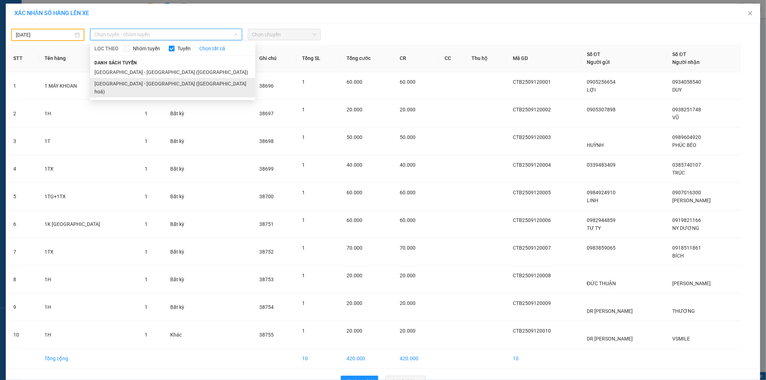
click at [159, 80] on li "Nha Trang - Sài Gòn (Hàng hoá)" at bounding box center [172, 87] width 165 height 19
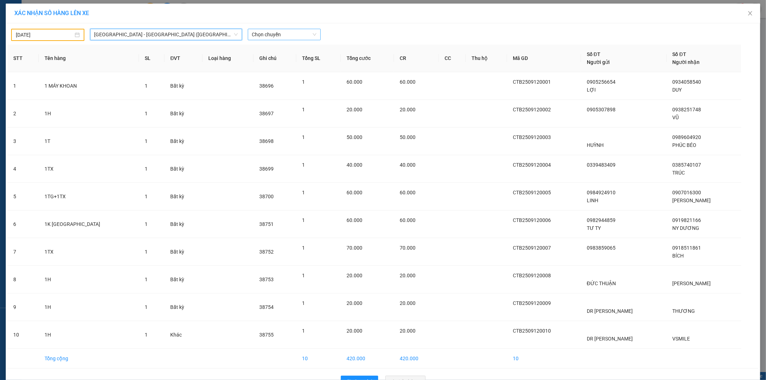
click at [266, 33] on span "Chọn chuyến" at bounding box center [284, 34] width 65 height 11
click at [271, 55] on div "22:00" at bounding box center [277, 60] width 65 height 11
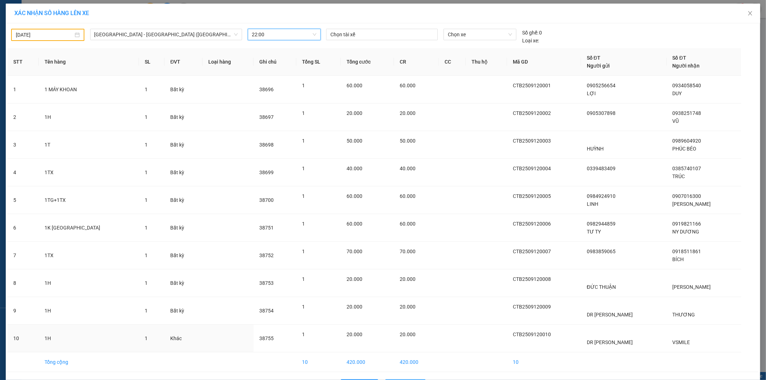
scroll to position [24, 0]
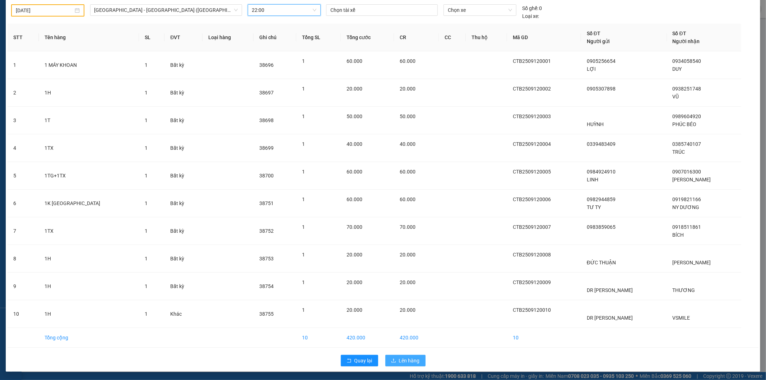
click at [411, 363] on span "Lên hàng" at bounding box center [409, 361] width 21 height 8
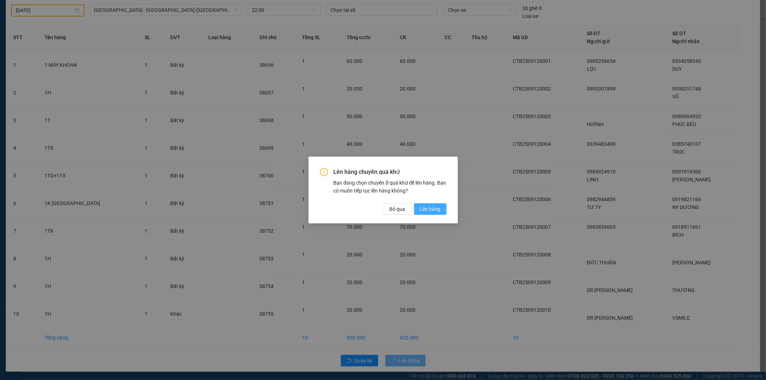
click at [429, 209] on span "Lên hàng" at bounding box center [430, 209] width 21 height 8
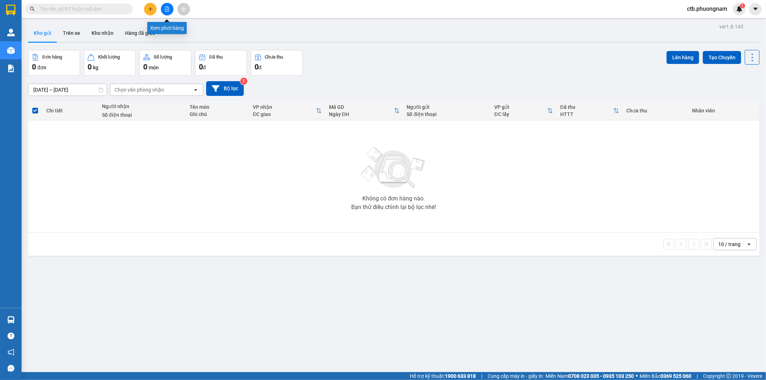
click at [167, 5] on button at bounding box center [167, 9] width 13 height 13
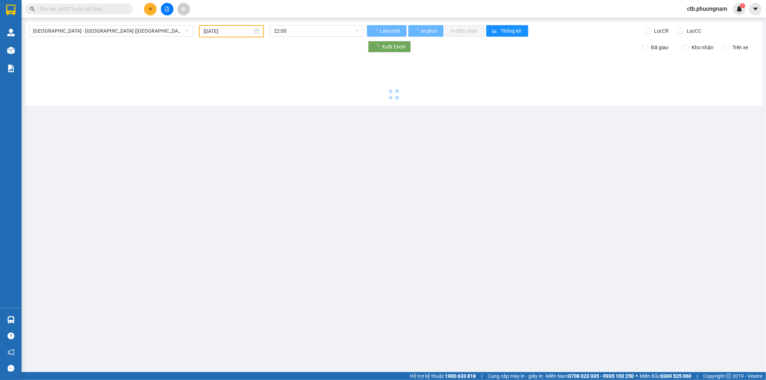
click at [236, 33] on input "11/09/2025" at bounding box center [228, 31] width 49 height 8
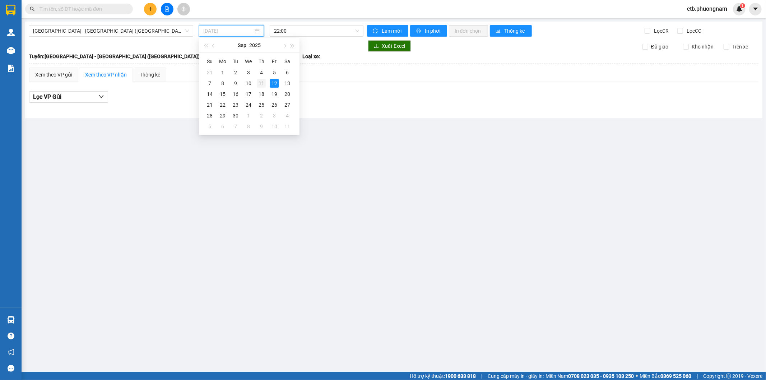
click at [262, 82] on div "11" at bounding box center [261, 83] width 9 height 9
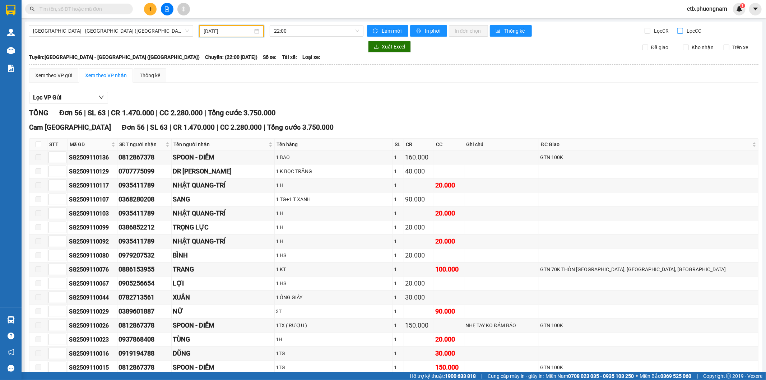
click at [678, 32] on input "Lọc CC" at bounding box center [681, 31] width 7 height 6
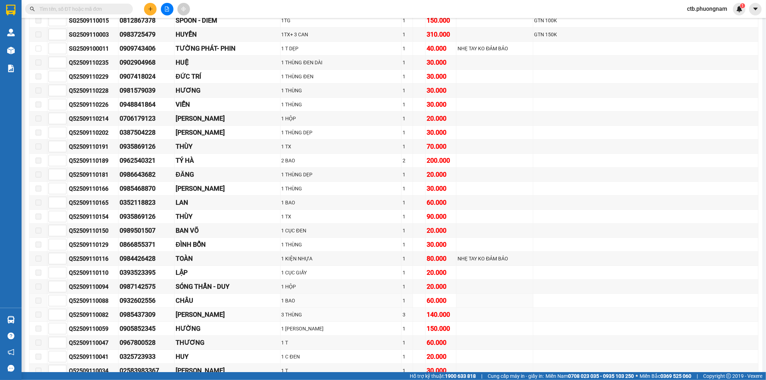
scroll to position [279, 0]
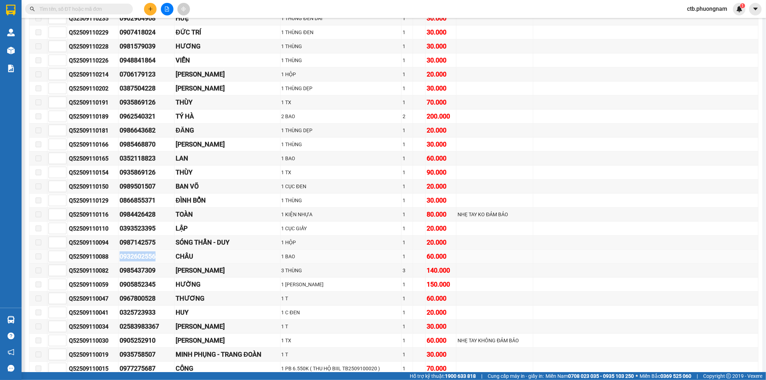
drag, startPoint x: 117, startPoint y: 265, endPoint x: 182, endPoint y: 265, distance: 65.0
click at [182, 264] on tr "Q52509110088 0932602556 CHÂU 1 BAO 1 60.000" at bounding box center [393, 257] width 729 height 14
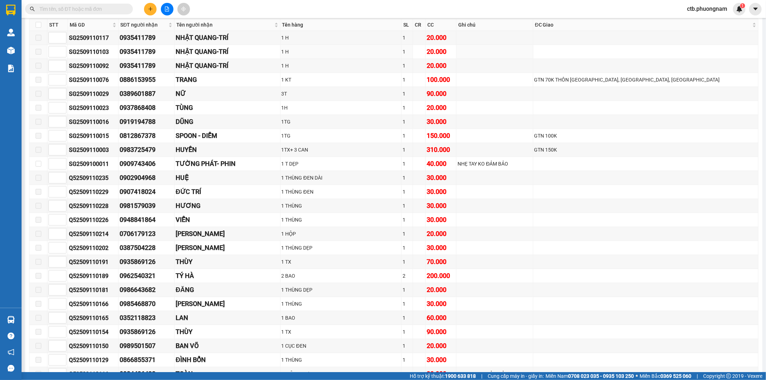
scroll to position [0, 0]
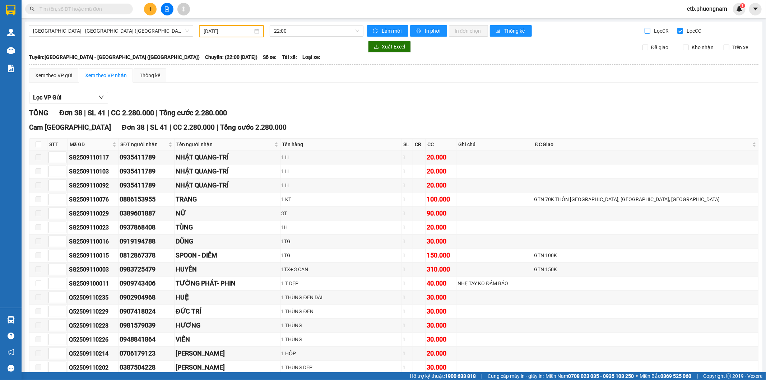
click at [645, 31] on input "Lọc CR" at bounding box center [648, 31] width 7 height 6
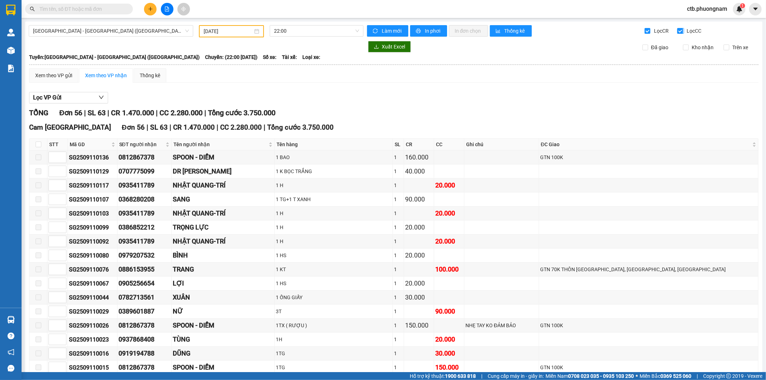
click at [678, 29] on input "Lọc CC" at bounding box center [681, 31] width 7 height 6
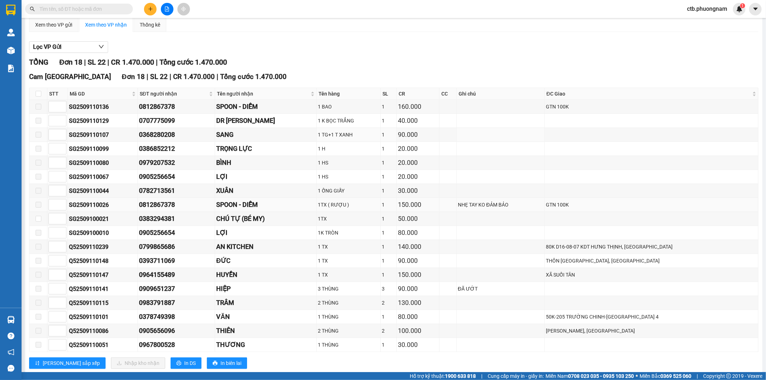
scroll to position [69, 0]
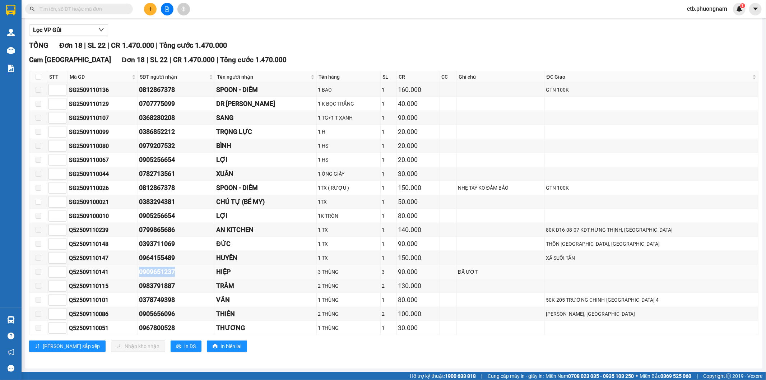
drag, startPoint x: 134, startPoint y: 274, endPoint x: 200, endPoint y: 270, distance: 65.5
click at [200, 270] on tr "Q52509110141 0909651237 HIỆP 3 THÙNG 3 90.000 ĐÃ ƯỚT" at bounding box center [393, 272] width 729 height 14
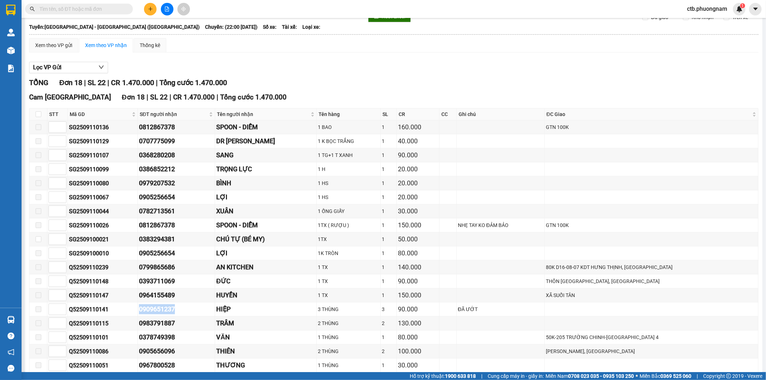
scroll to position [0, 0]
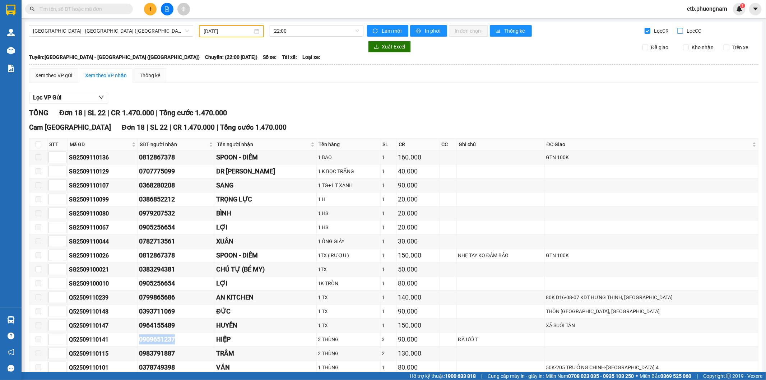
click at [678, 33] on input "Lọc CC" at bounding box center [681, 31] width 7 height 6
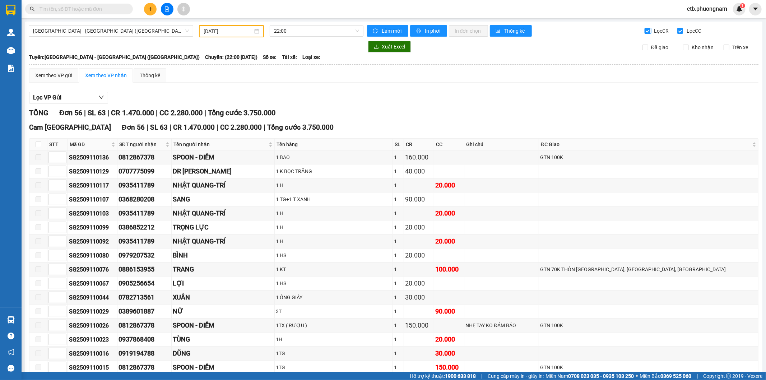
click at [645, 31] on input "Lọc CR" at bounding box center [648, 31] width 7 height 6
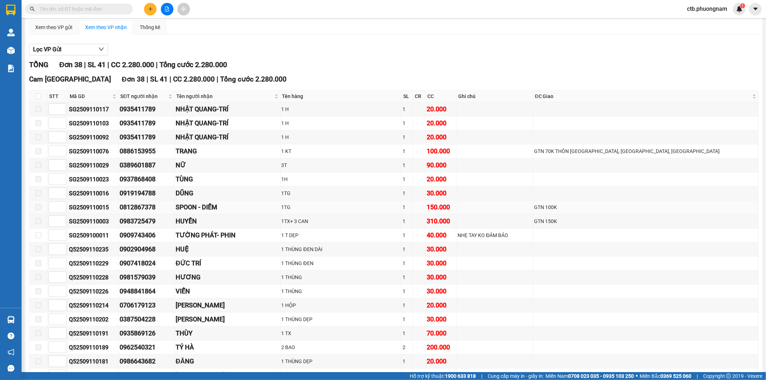
scroll to position [120, 0]
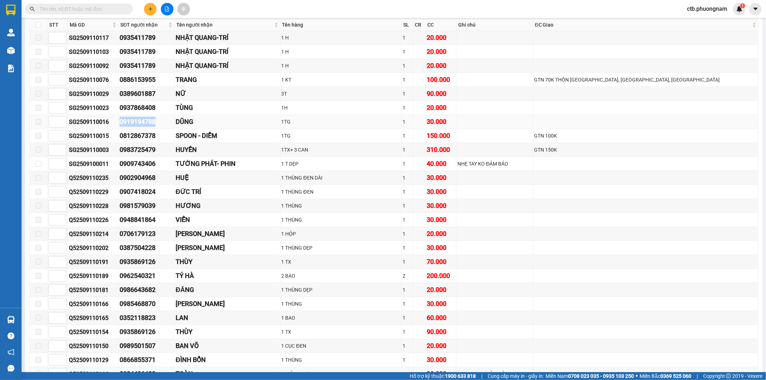
drag, startPoint x: 123, startPoint y: 119, endPoint x: 171, endPoint y: 121, distance: 47.8
click at [171, 121] on tr "SG2509110016 0919194788 DŨNG 1TG 1 30.000" at bounding box center [393, 122] width 729 height 14
